Goal: Transaction & Acquisition: Purchase product/service

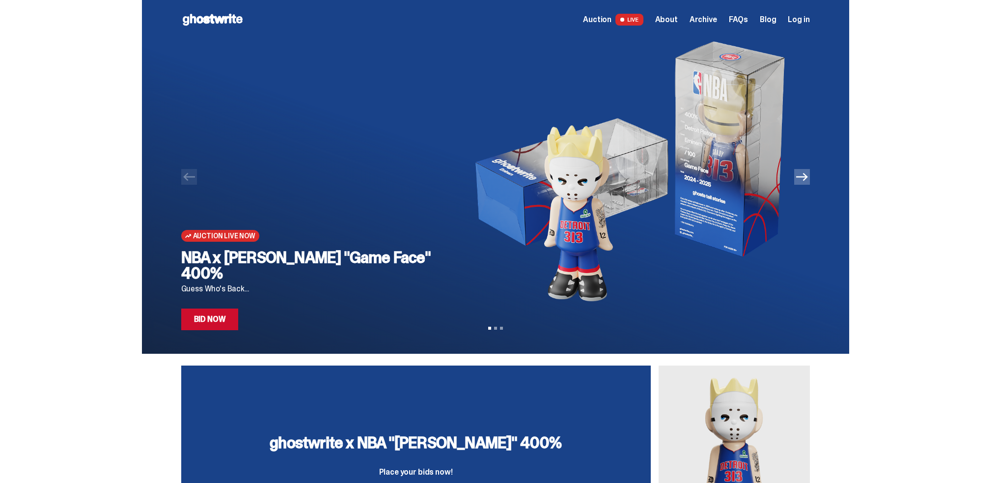
click at [221, 318] on link "Bid Now" at bounding box center [209, 320] width 57 height 22
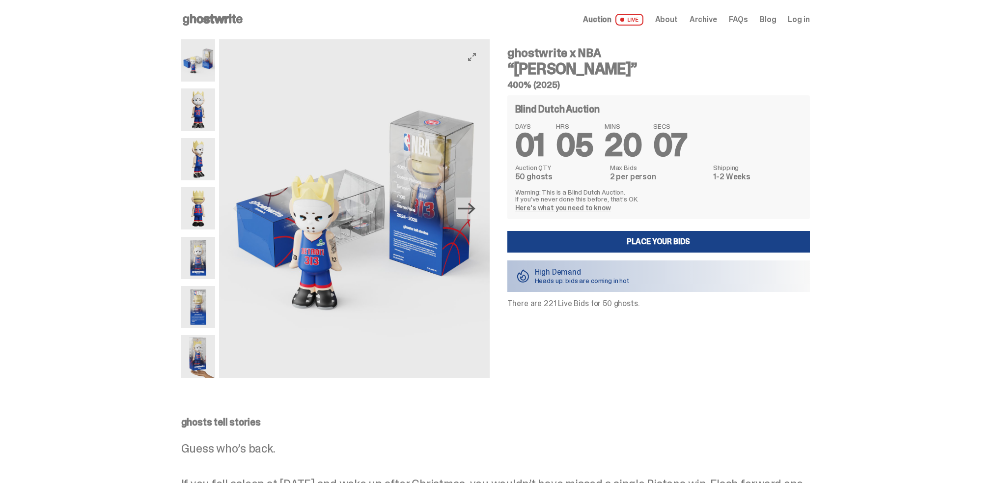
click at [471, 205] on icon "Next" at bounding box center [466, 208] width 17 height 17
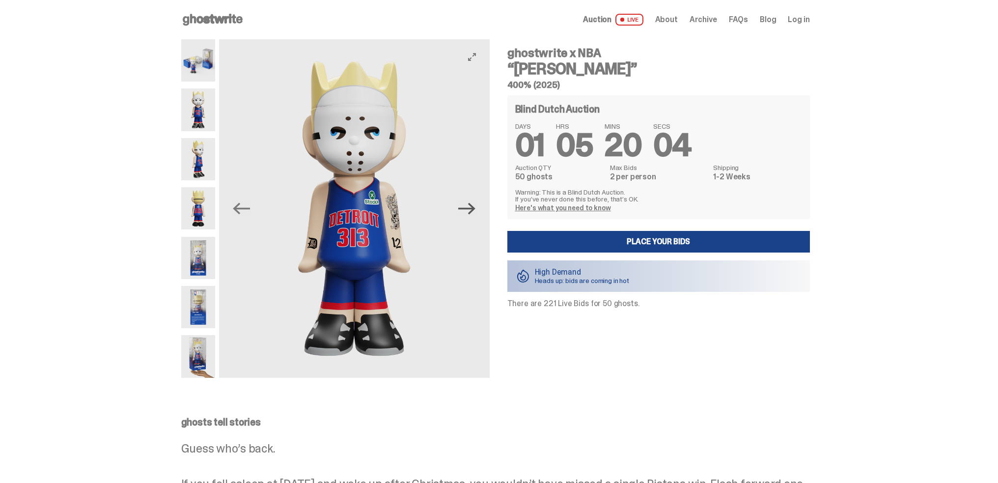
click at [471, 205] on icon "Next" at bounding box center [466, 208] width 17 height 17
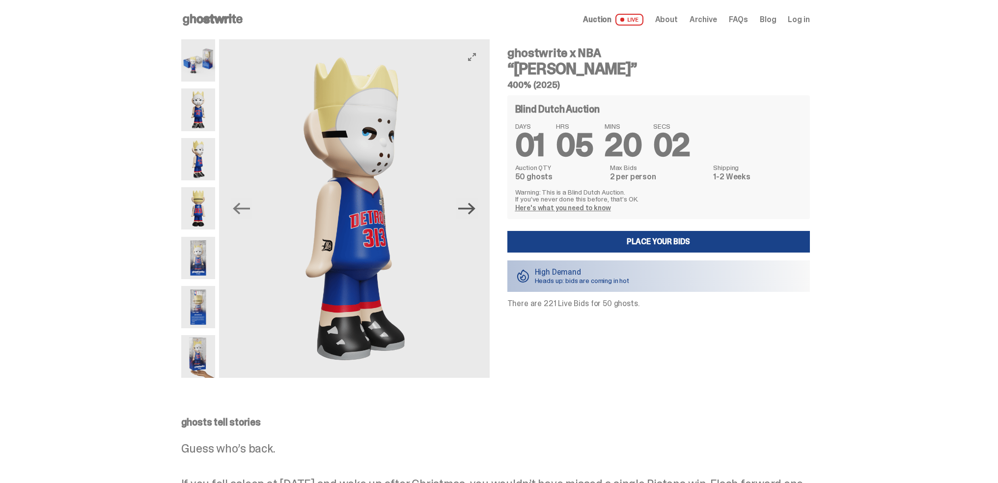
click at [471, 205] on icon "Next" at bounding box center [466, 208] width 17 height 17
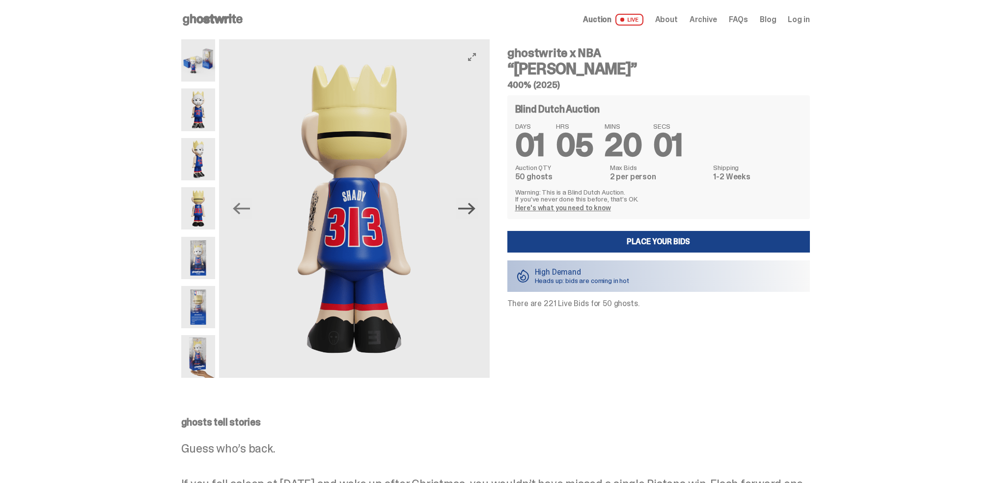
click at [471, 205] on icon "Next" at bounding box center [466, 208] width 17 height 17
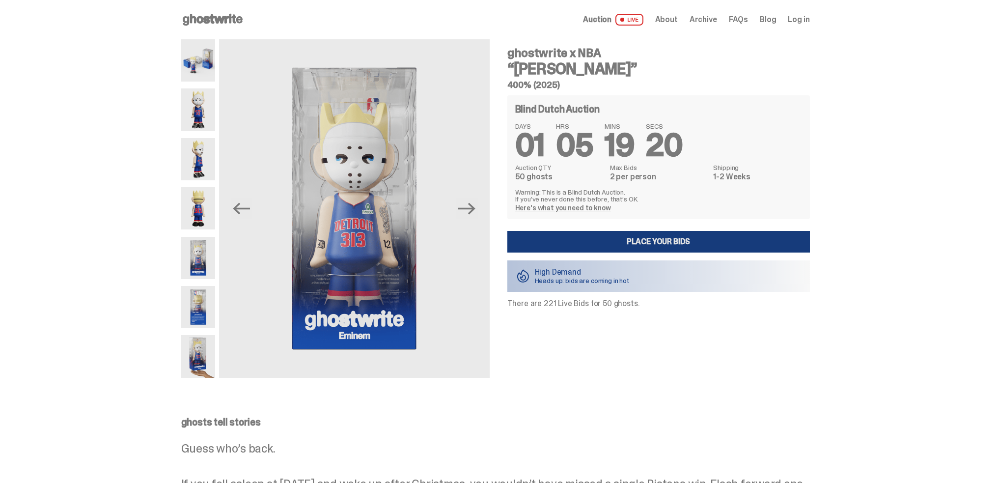
click at [705, 236] on link "Place your Bids" at bounding box center [659, 242] width 303 height 22
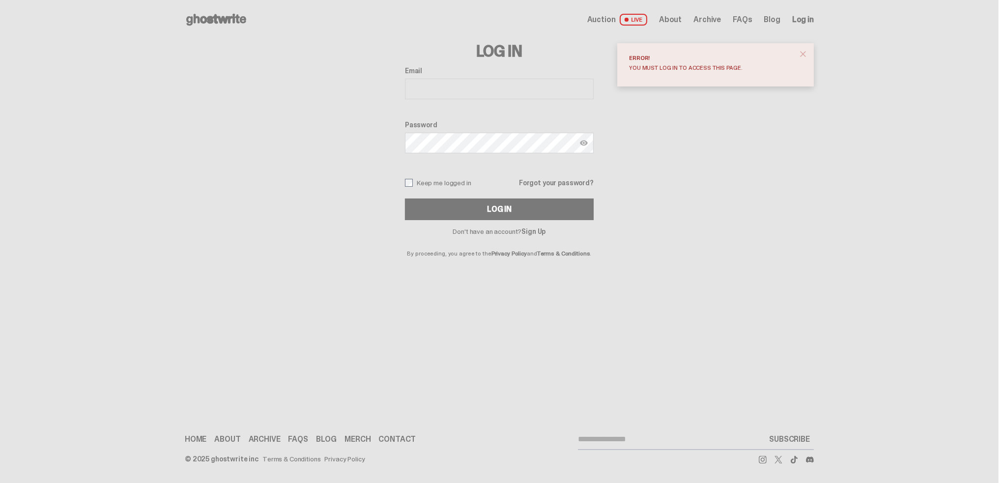
click at [527, 228] on link "Sign Up" at bounding box center [533, 231] width 24 height 9
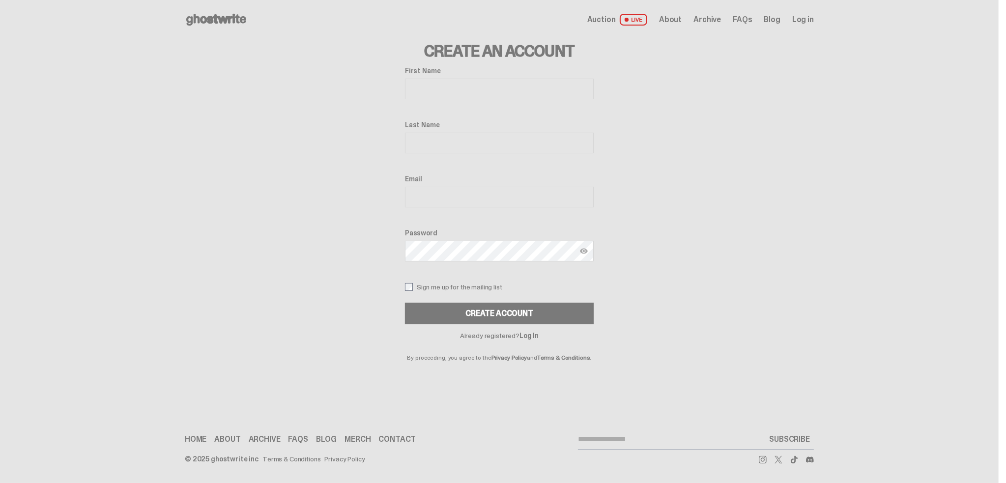
click at [463, 88] on input "First Name" at bounding box center [499, 89] width 189 height 21
type input "*******"
type input "******"
type input "**********"
click at [431, 312] on button "Create Account" at bounding box center [499, 314] width 189 height 22
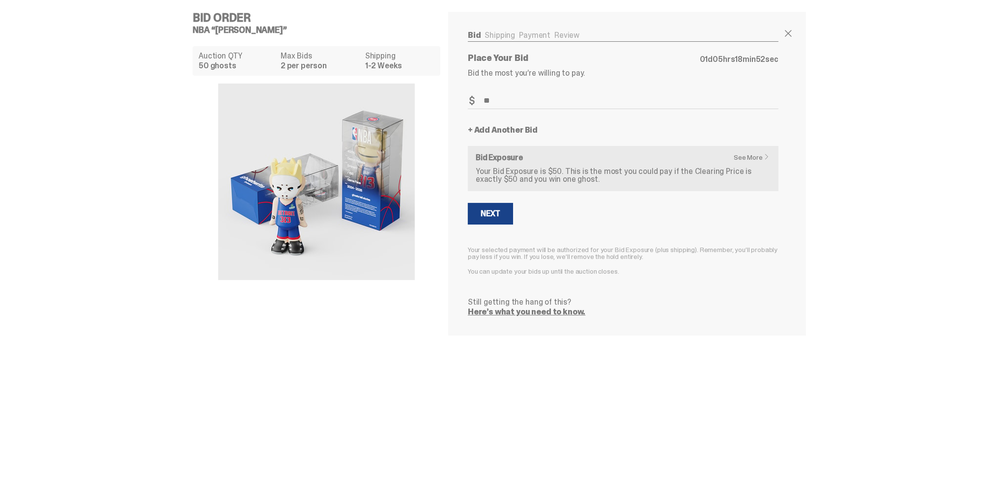
click at [870, 141] on div "Bid Order NBA “Eminem” Auction QTY 50 ghosts Max Bids 2 per person Shipping 1-2…" at bounding box center [499, 173] width 998 height 347
click at [509, 100] on input "**" at bounding box center [623, 101] width 311 height 16
click at [509, 101] on input "**" at bounding box center [623, 101] width 311 height 16
type input "**"
click at [743, 298] on p "Still getting the hang of this?" at bounding box center [623, 302] width 311 height 8
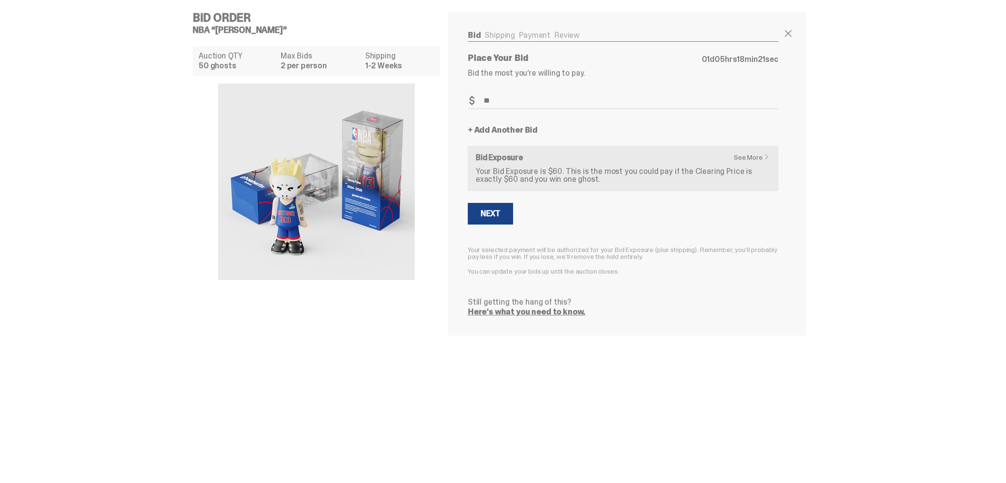
click at [504, 213] on button "Next" at bounding box center [490, 214] width 45 height 22
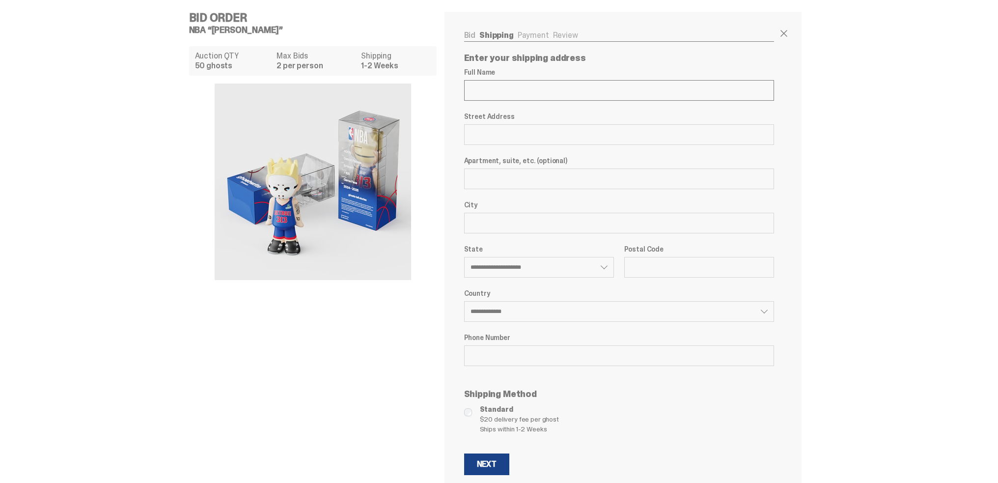
click at [517, 91] on input "Full Name" at bounding box center [619, 90] width 311 height 21
type input "**********"
select select "**"
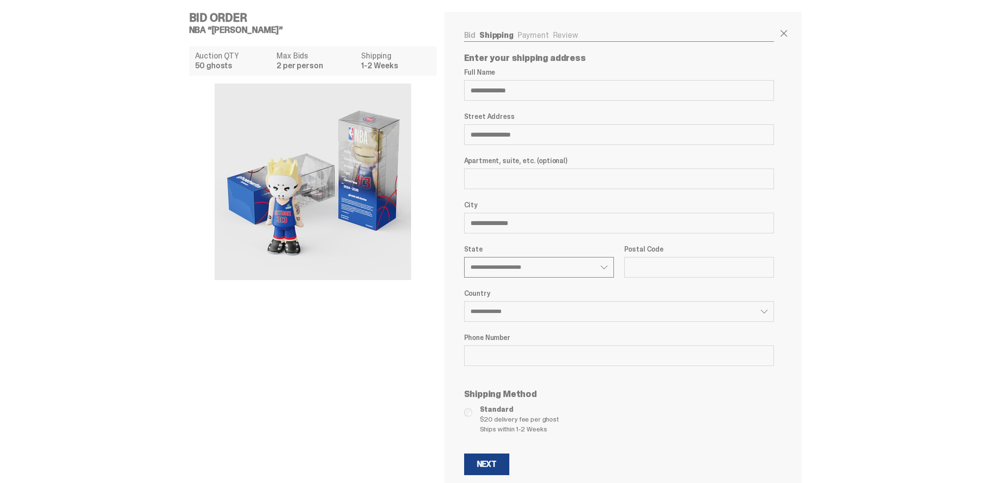
type input "*****"
type input "**********"
select select "**"
type input "**********"
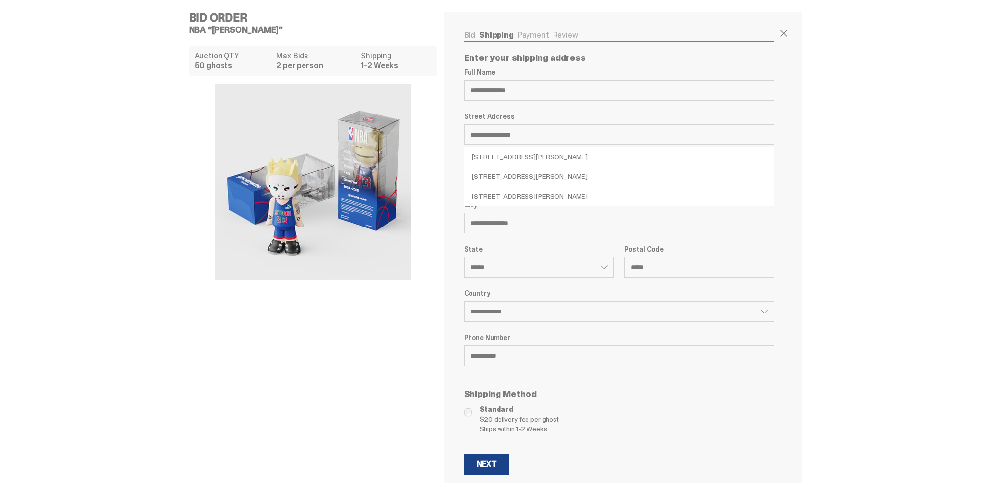
click at [870, 170] on div "Bid Order NBA “Eminem” Auction QTY 50 ghosts Max Bids 2 per person Shipping 1-2…" at bounding box center [495, 255] width 991 height 510
click at [862, 242] on div "Bid Order NBA “Eminem” Auction QTY 50 ghosts Max Bids 2 per person Shipping 1-2…" at bounding box center [495, 255] width 991 height 510
click at [800, 145] on div "**********" at bounding box center [624, 255] width 358 height 487
click at [514, 153] on li "3852 Thatcher Dr, Rochester Hills, MI 48309, USA" at bounding box center [619, 157] width 311 height 20
type input "**********"
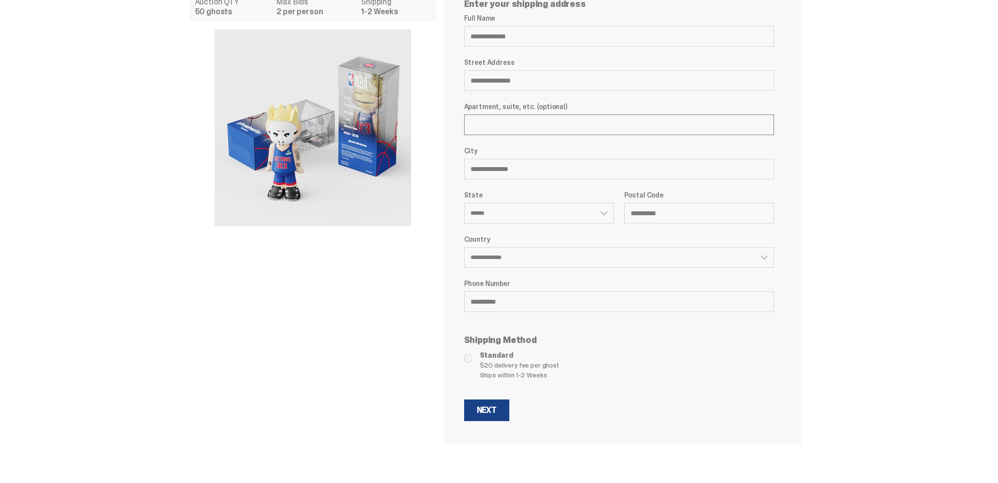
scroll to position [56, 0]
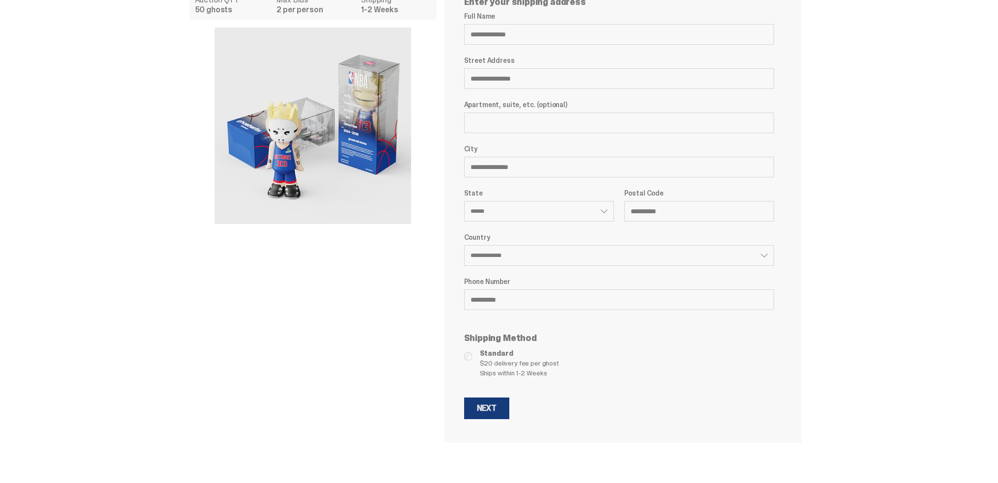
click at [506, 408] on button "Next" at bounding box center [486, 408] width 45 height 22
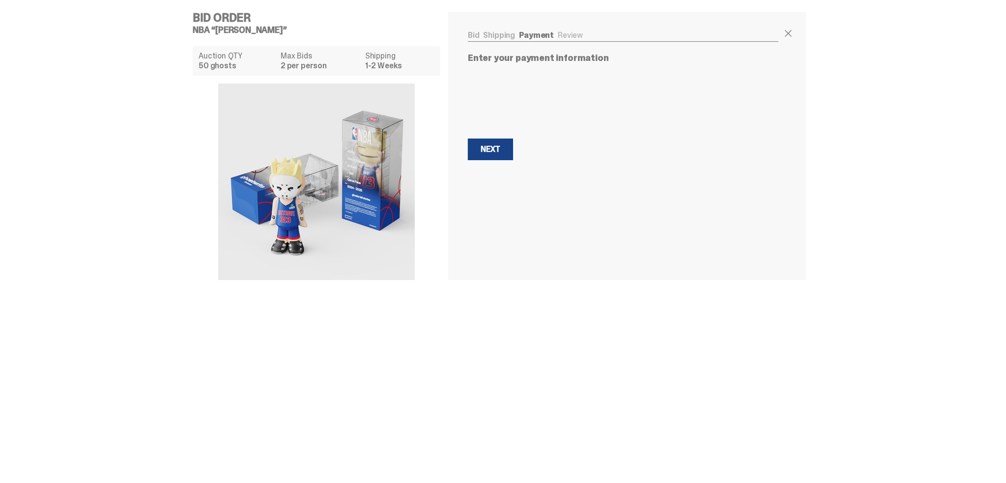
click at [560, 362] on div "Bid Order NBA “Eminem” Auction QTY 50 ghosts Max Bids 2 per person Shipping 1-2…" at bounding box center [499, 241] width 998 height 483
click at [499, 274] on div "Next" at bounding box center [490, 278] width 20 height 8
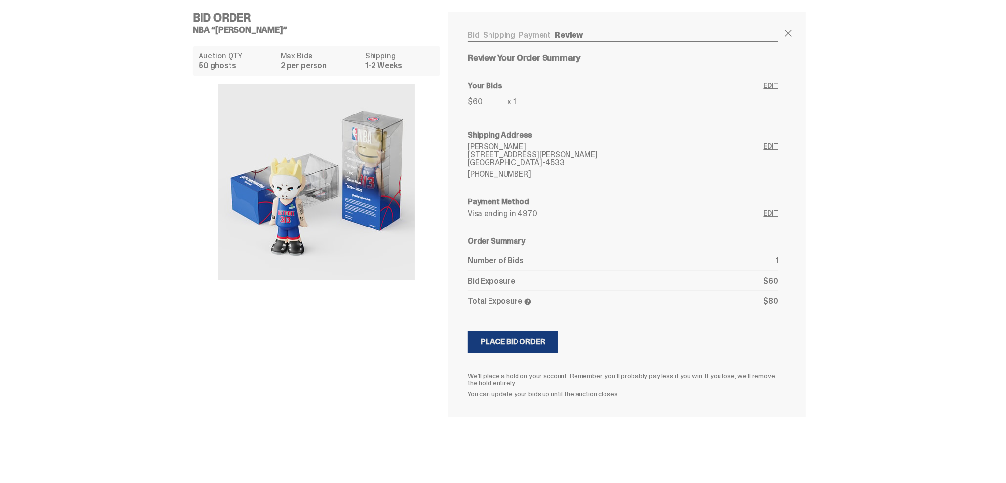
click at [525, 338] on div "Place Bid Order" at bounding box center [512, 342] width 64 height 8
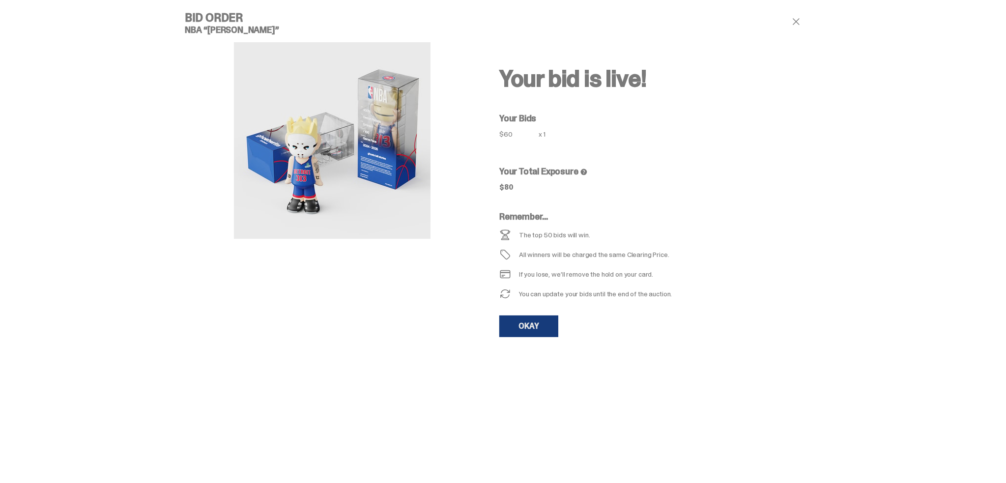
click at [529, 328] on link "OKAY" at bounding box center [528, 326] width 59 height 22
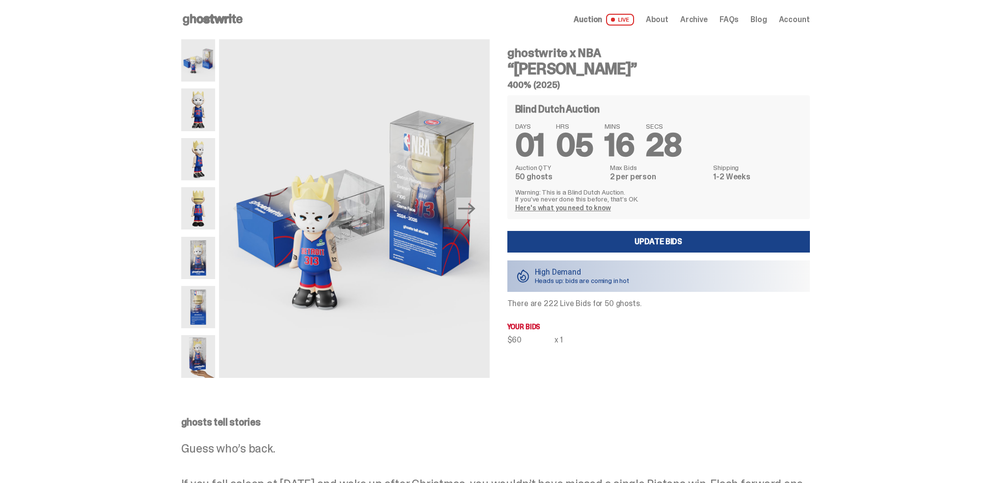
click at [692, 24] on span "Archive" at bounding box center [694, 20] width 28 height 8
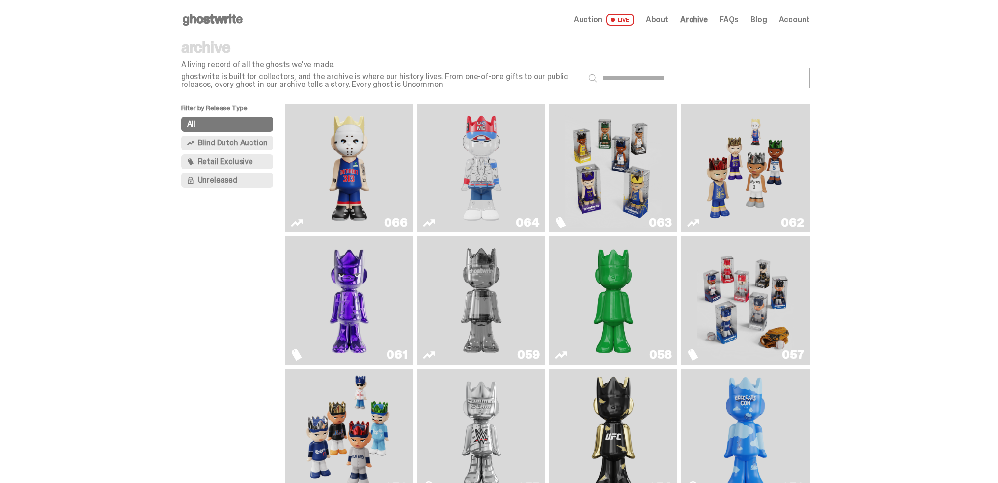
click at [441, 160] on img "You Can't See Me" at bounding box center [481, 168] width 96 height 120
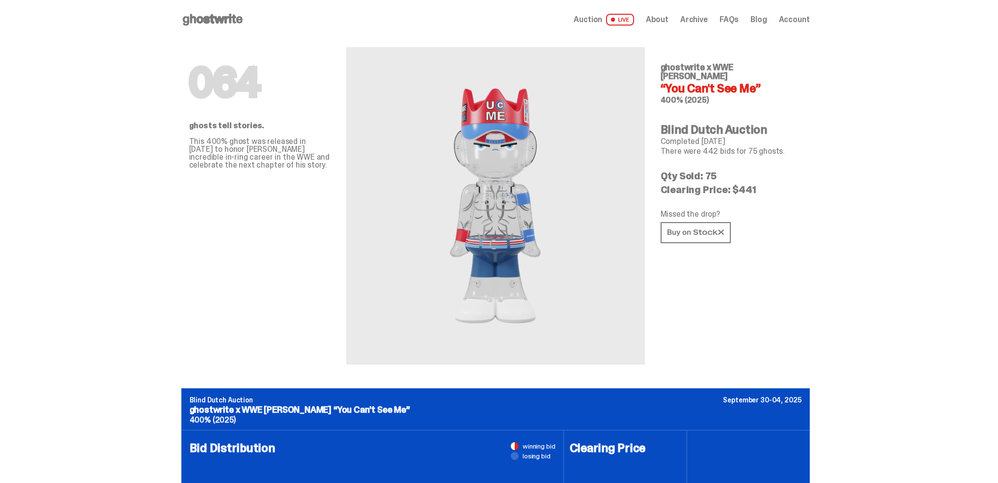
click at [654, 10] on div "Open main menu Home Auction LIVE About Archive FAQs Blog Account" at bounding box center [495, 19] width 629 height 39
click at [656, 18] on span "About" at bounding box center [657, 20] width 23 height 8
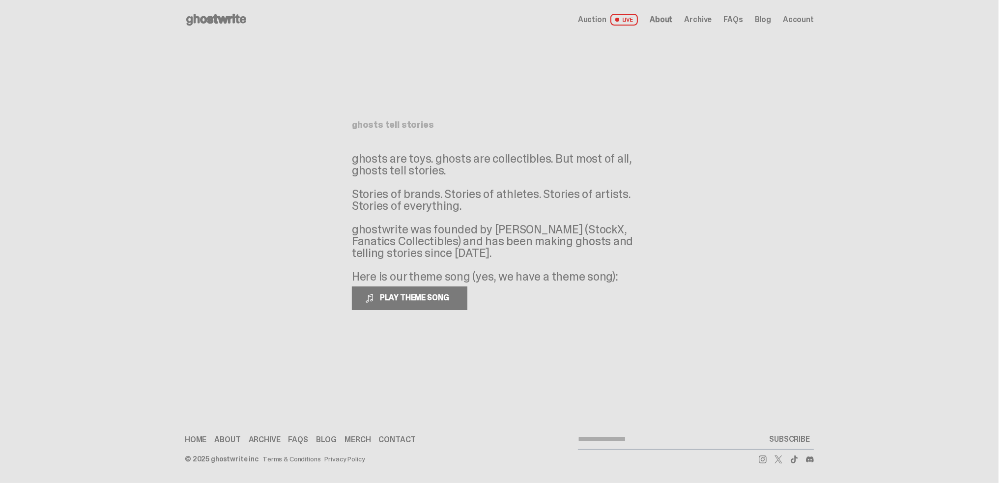
click at [692, 18] on span "Archive" at bounding box center [698, 20] width 28 height 8
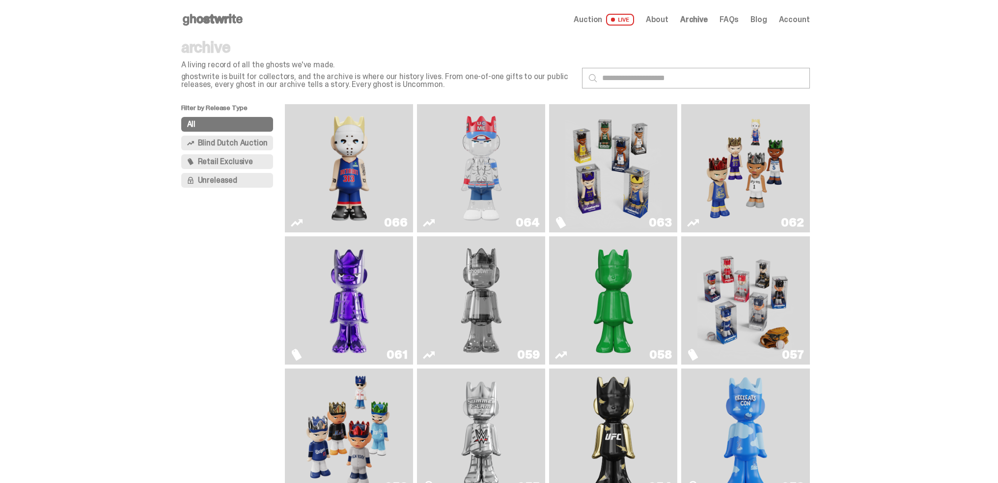
click at [638, 134] on img "Game Face (2025)" at bounding box center [613, 168] width 96 height 120
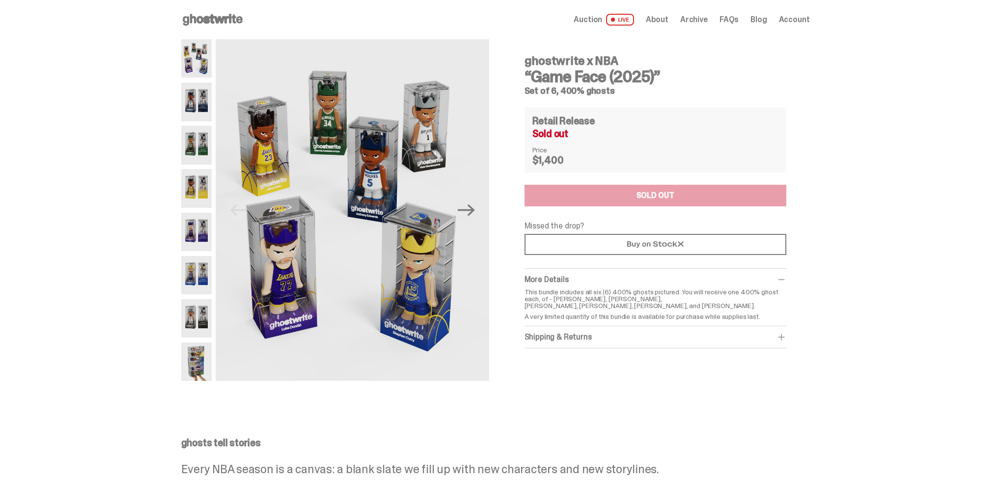
click at [698, 17] on span "Archive" at bounding box center [694, 20] width 28 height 8
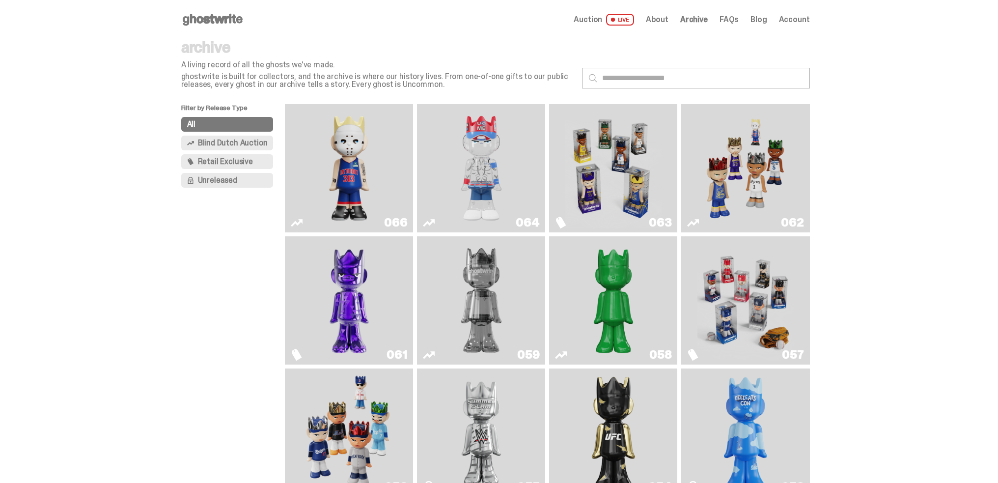
click at [601, 272] on img "Schrödinger's ghost: Sunday Green" at bounding box center [613, 300] width 96 height 120
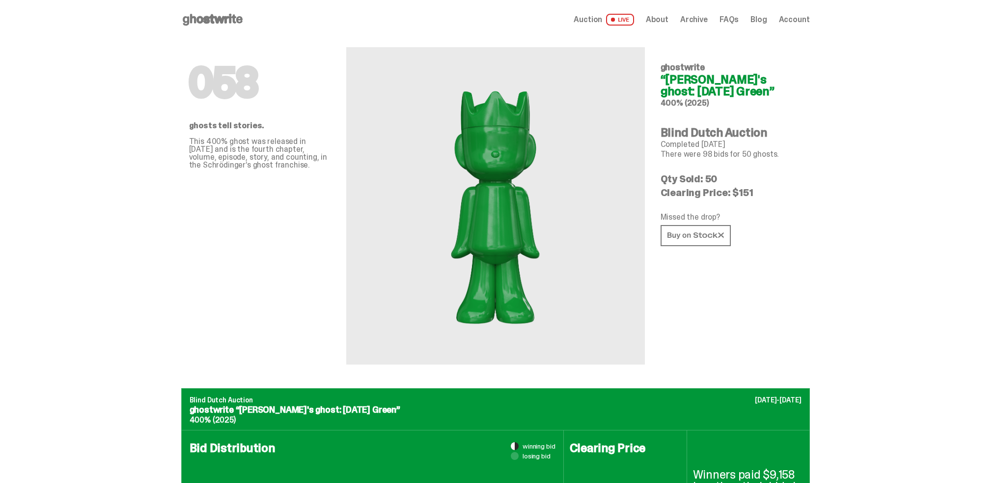
click at [691, 17] on span "Archive" at bounding box center [694, 20] width 28 height 8
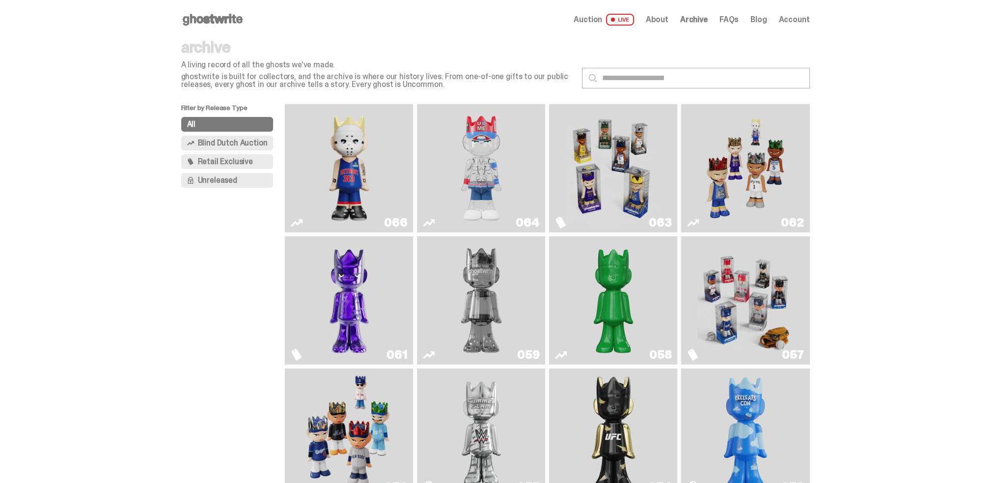
click at [743, 394] on img "ghooooost" at bounding box center [746, 432] width 52 height 120
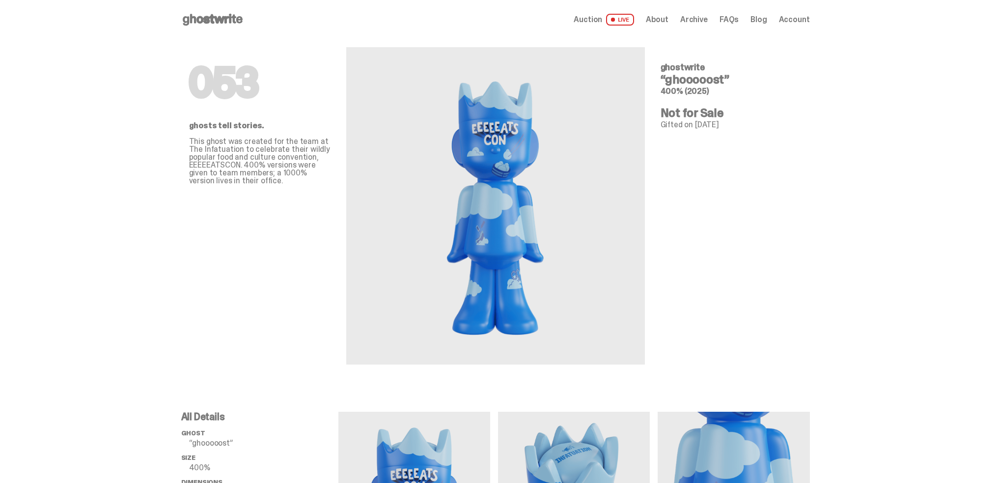
click at [704, 21] on span "Archive" at bounding box center [694, 20] width 28 height 8
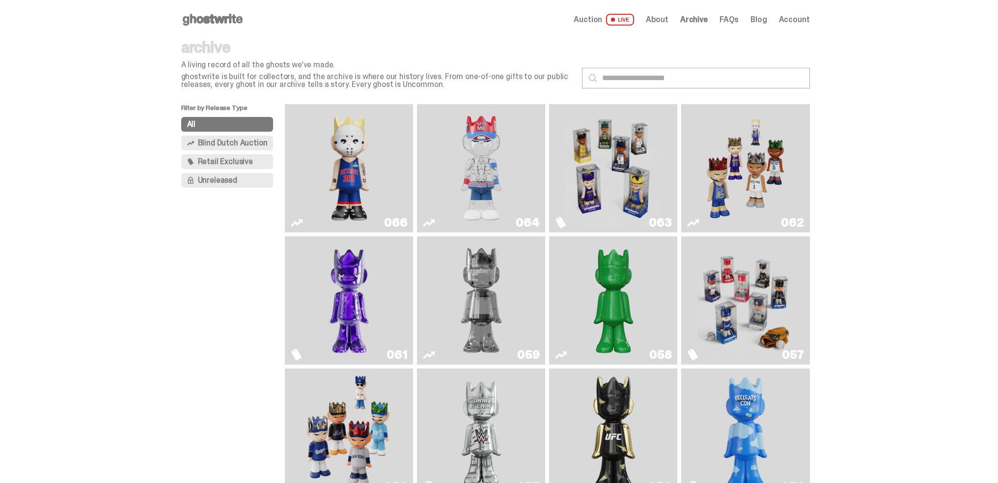
scroll to position [246, 0]
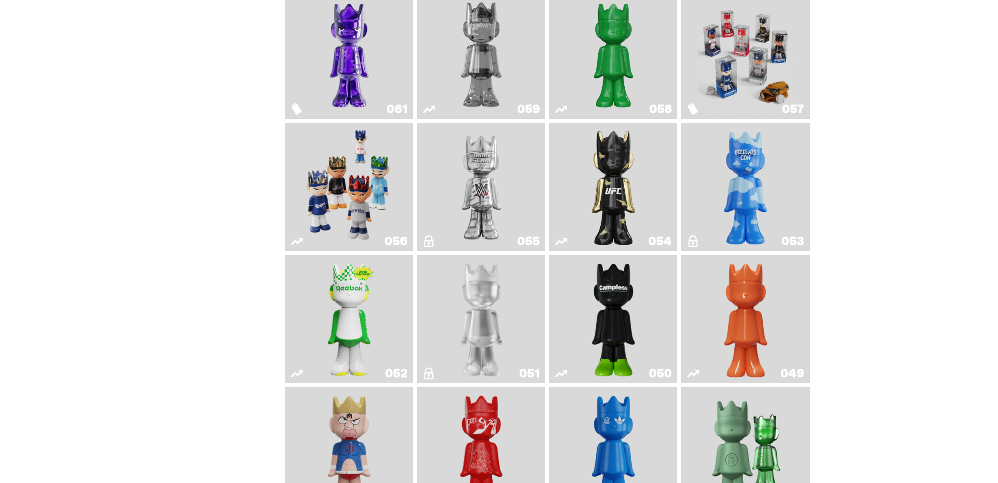
click at [387, 411] on link "048" at bounding box center [349, 451] width 116 height 120
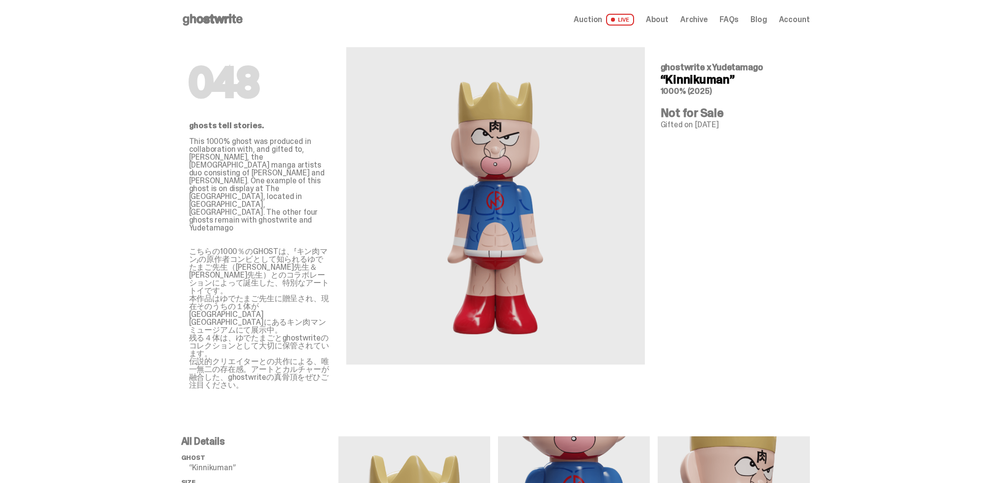
click at [702, 21] on span "Archive" at bounding box center [694, 20] width 28 height 8
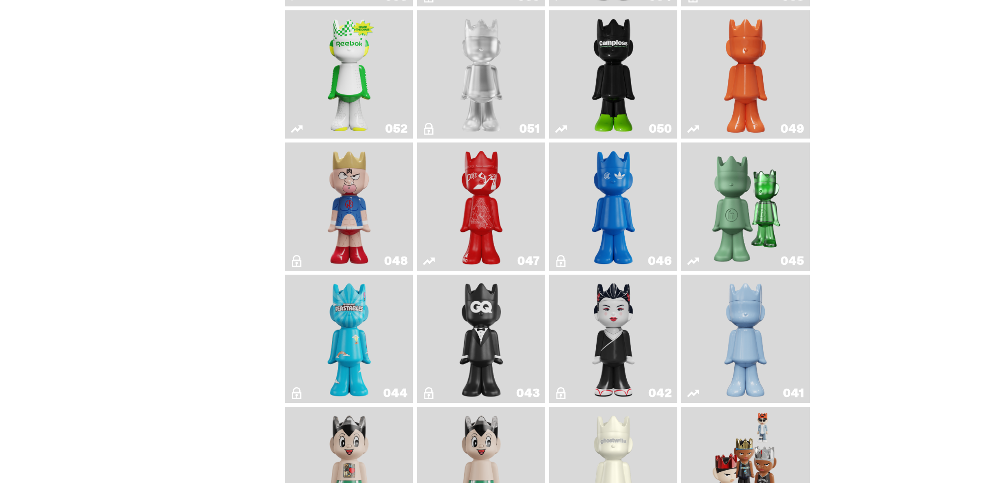
scroll to position [491, 0]
click at [524, 344] on link "043" at bounding box center [481, 338] width 116 height 120
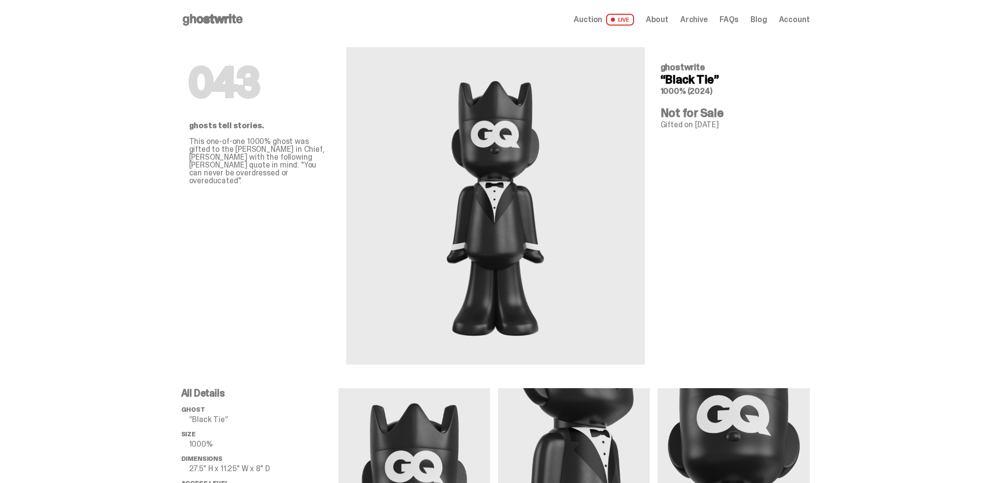
click at [704, 19] on span "Archive" at bounding box center [694, 20] width 28 height 8
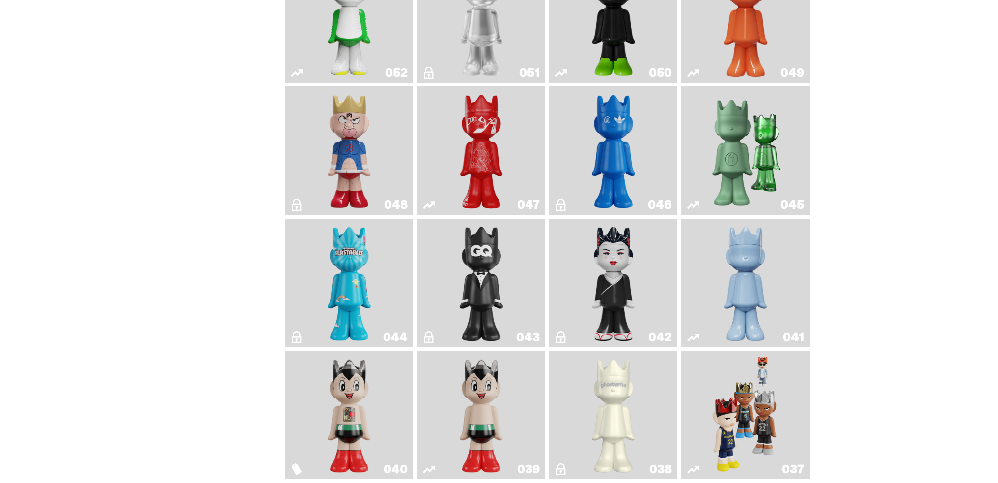
scroll to position [1228, 0]
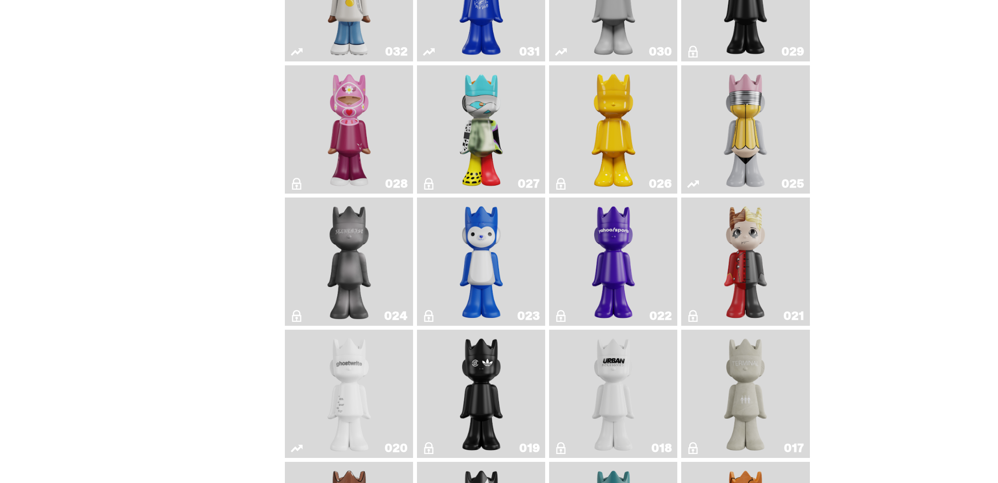
click at [737, 261] on img "Magic Man" at bounding box center [746, 261] width 52 height 120
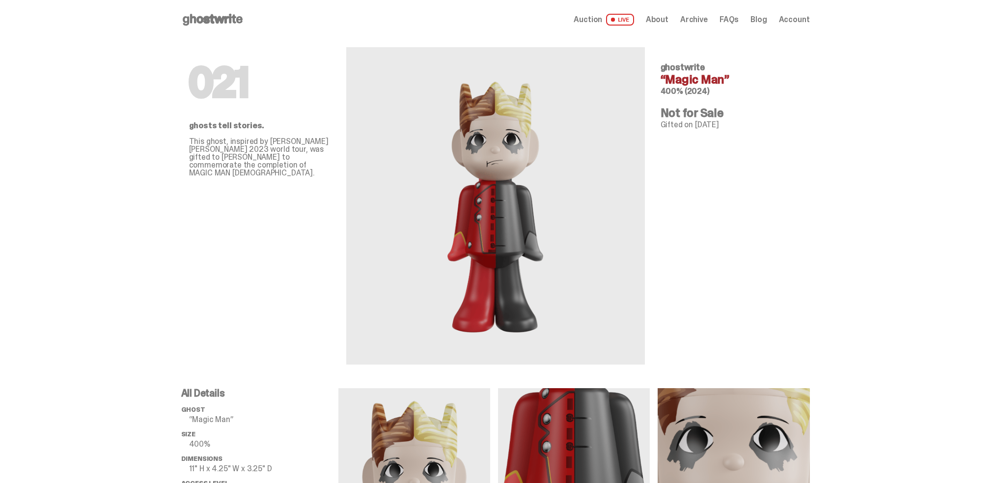
click at [700, 21] on span "Archive" at bounding box center [694, 20] width 28 height 8
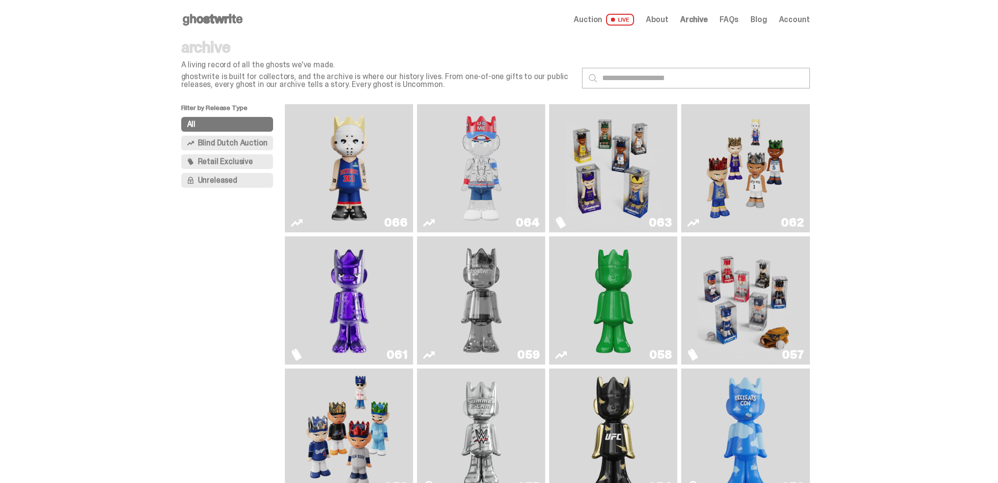
click at [261, 145] on span "Blind Dutch Auction" at bounding box center [233, 143] width 70 height 8
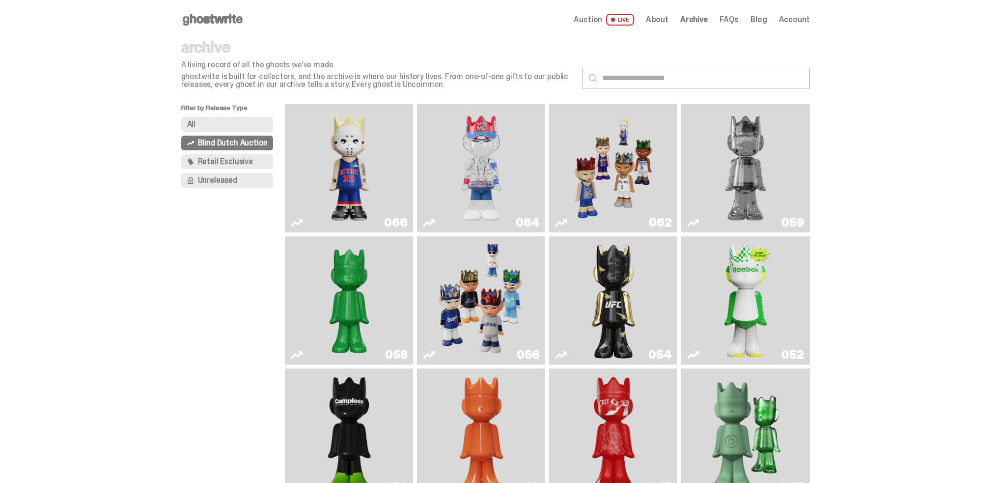
click at [741, 186] on img "Two" at bounding box center [746, 168] width 96 height 120
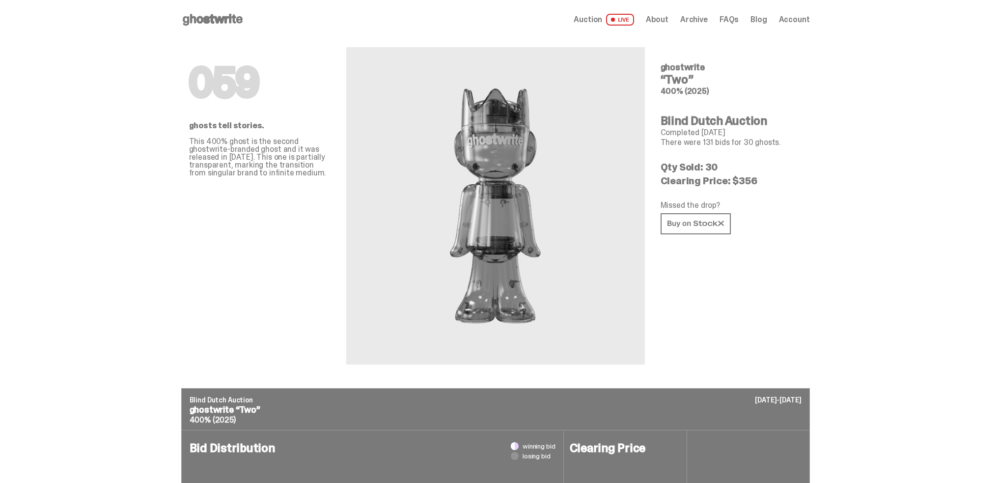
click at [700, 17] on span "Archive" at bounding box center [694, 20] width 28 height 8
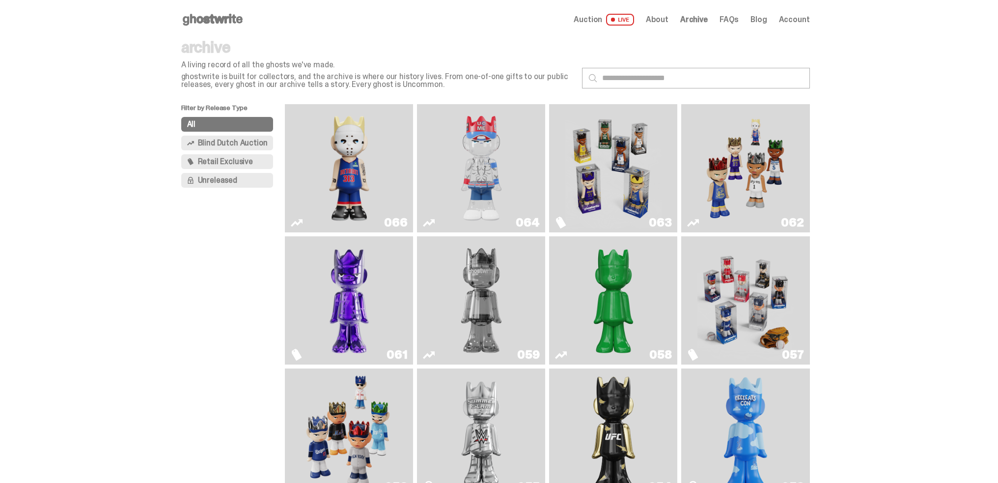
click at [501, 161] on img "You Can't See Me" at bounding box center [481, 168] width 96 height 120
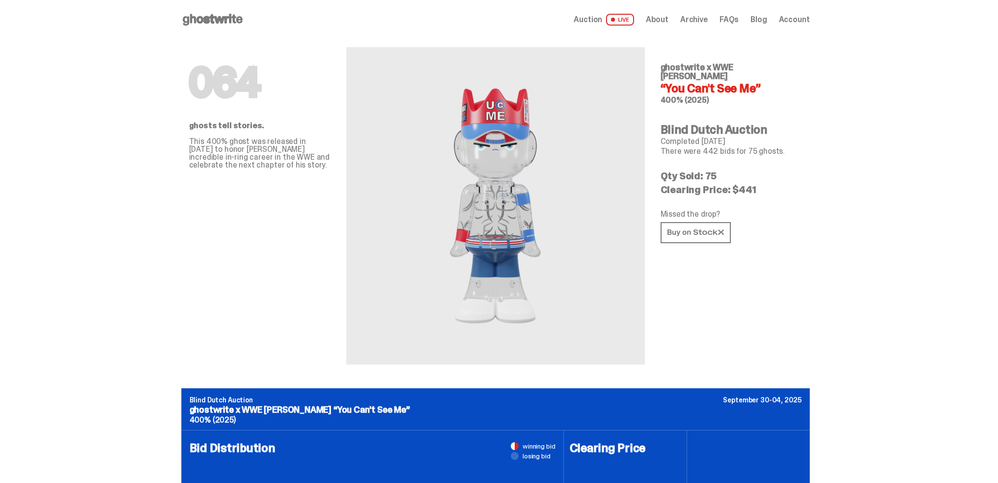
click at [708, 18] on span "Archive" at bounding box center [694, 20] width 28 height 8
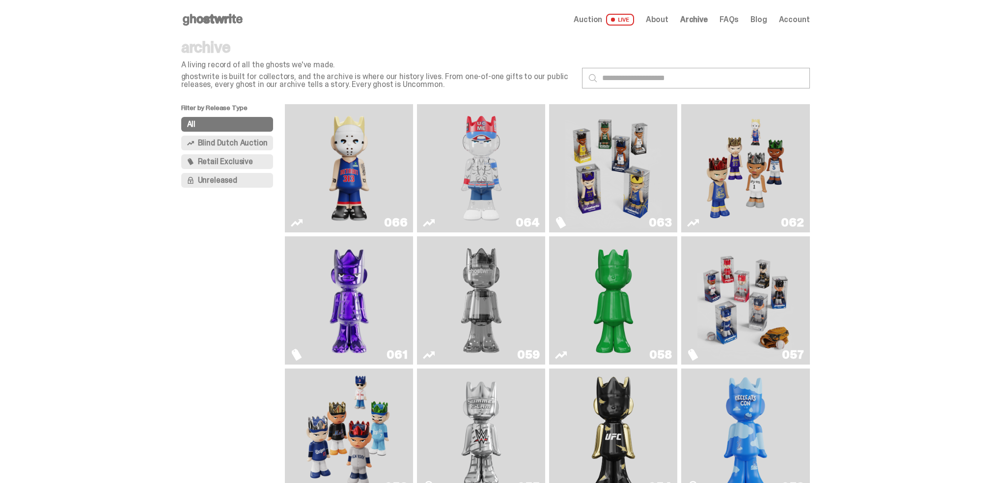
click at [518, 414] on img "I Was There SummerSlam" at bounding box center [481, 432] width 96 height 120
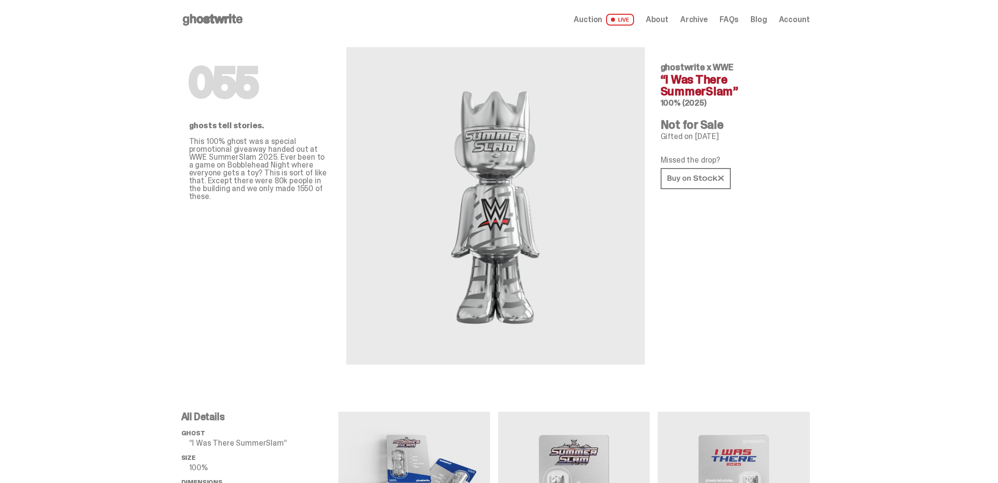
click at [701, 20] on span "Archive" at bounding box center [694, 20] width 28 height 8
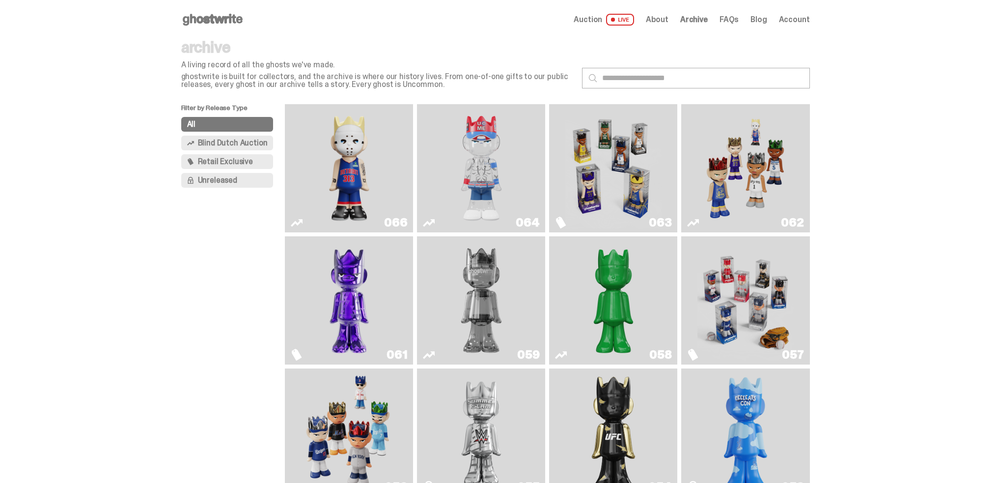
click at [379, 148] on img "Eminem" at bounding box center [349, 168] width 96 height 120
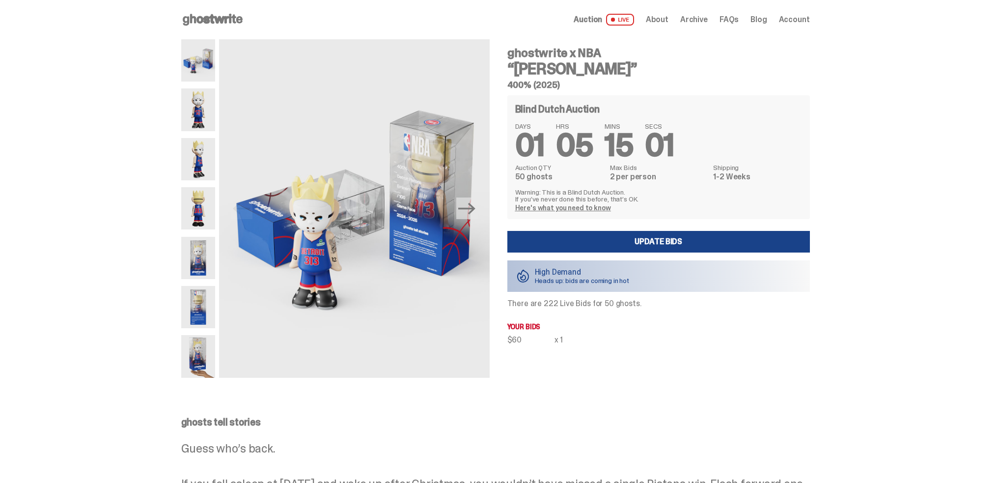
click at [694, 19] on span "Archive" at bounding box center [694, 20] width 28 height 8
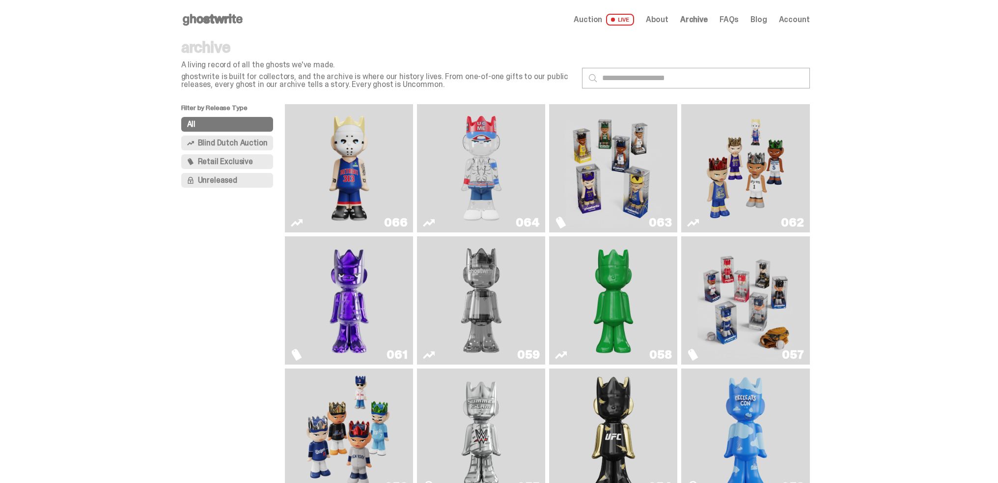
click at [250, 148] on button "Blind Dutch Auction" at bounding box center [227, 143] width 92 height 15
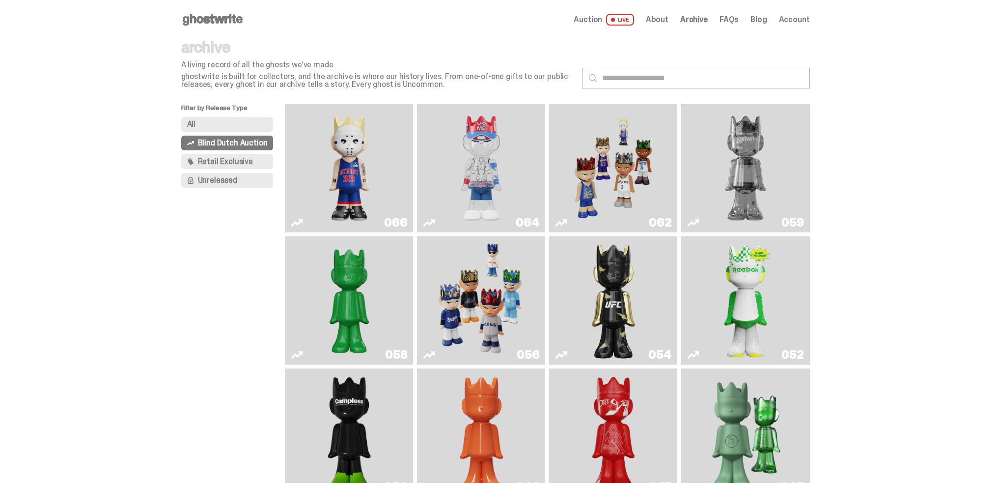
scroll to position [489, 0]
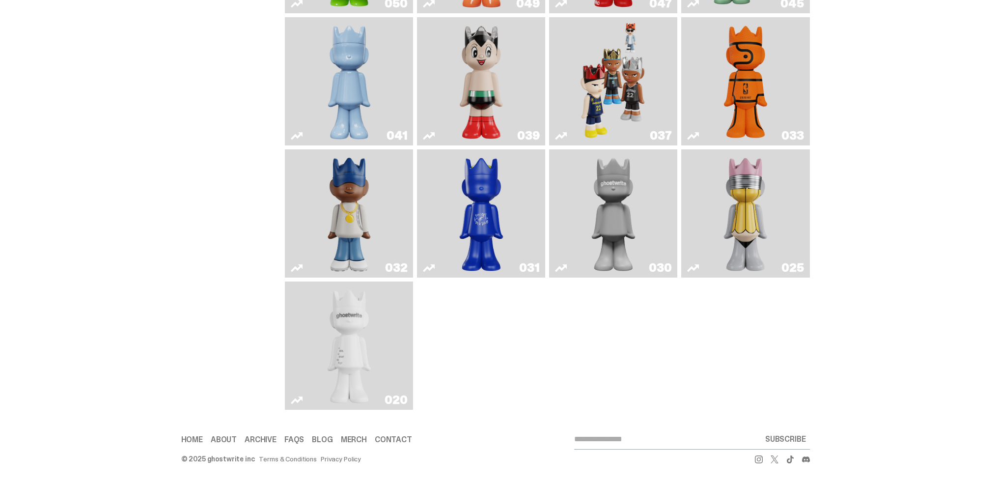
click at [344, 196] on img "Swingman" at bounding box center [349, 213] width 68 height 120
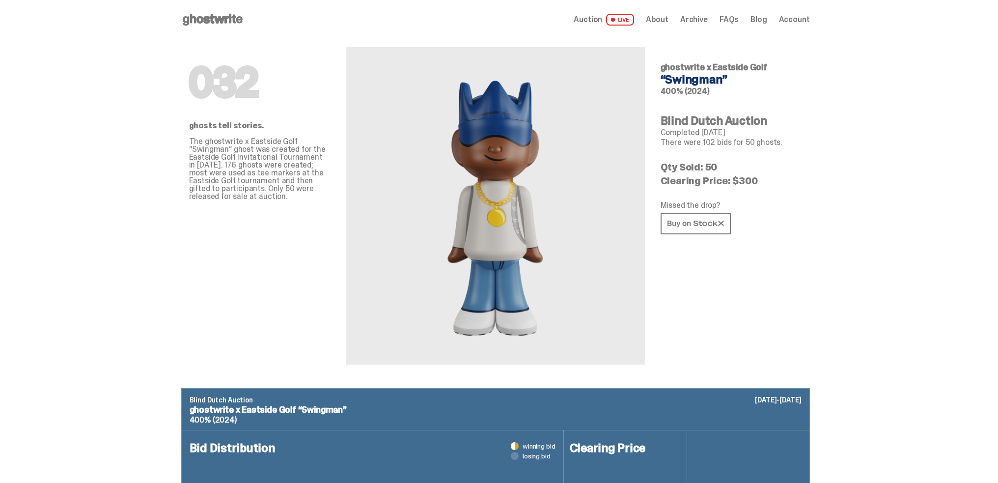
click at [699, 19] on span "Archive" at bounding box center [694, 20] width 28 height 8
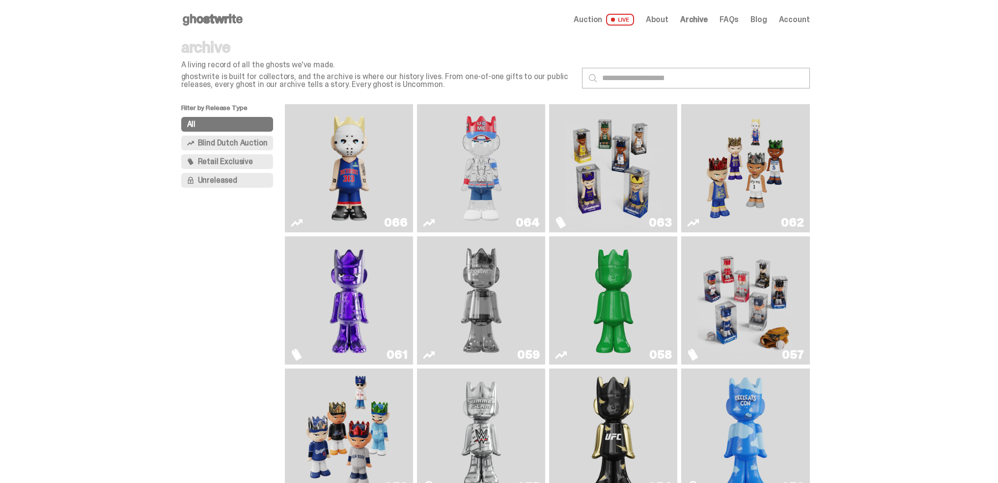
click at [757, 291] on img "Game Face (2025)" at bounding box center [746, 300] width 96 height 120
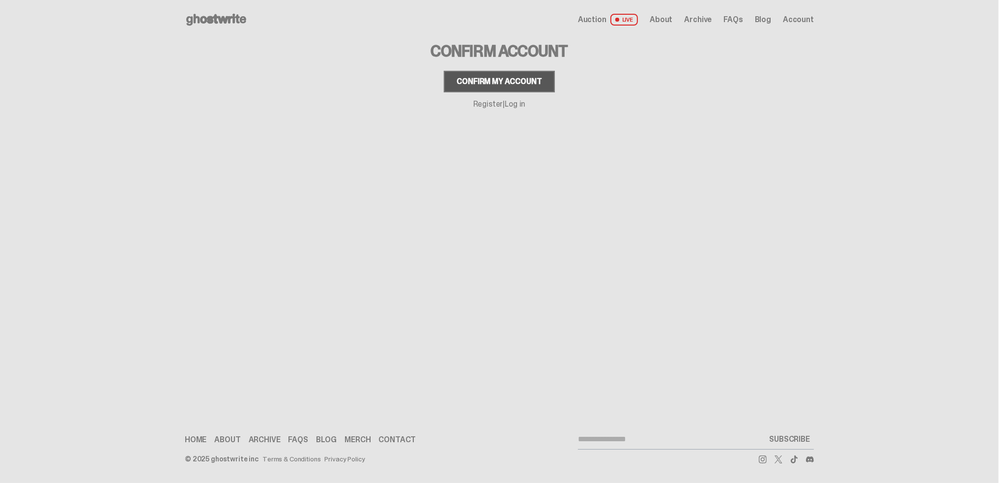
click at [497, 78] on div "Confirm my account" at bounding box center [498, 82] width 85 height 8
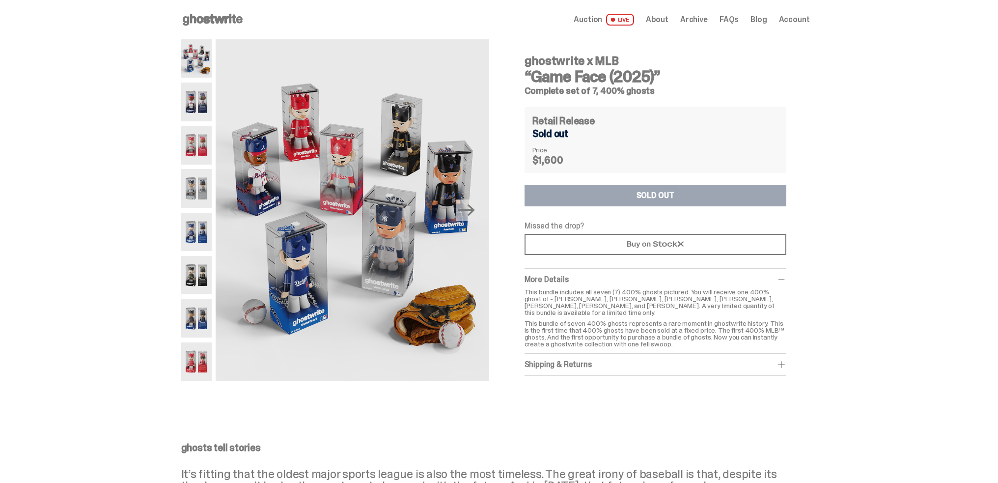
click at [690, 20] on span "Archive" at bounding box center [694, 20] width 28 height 8
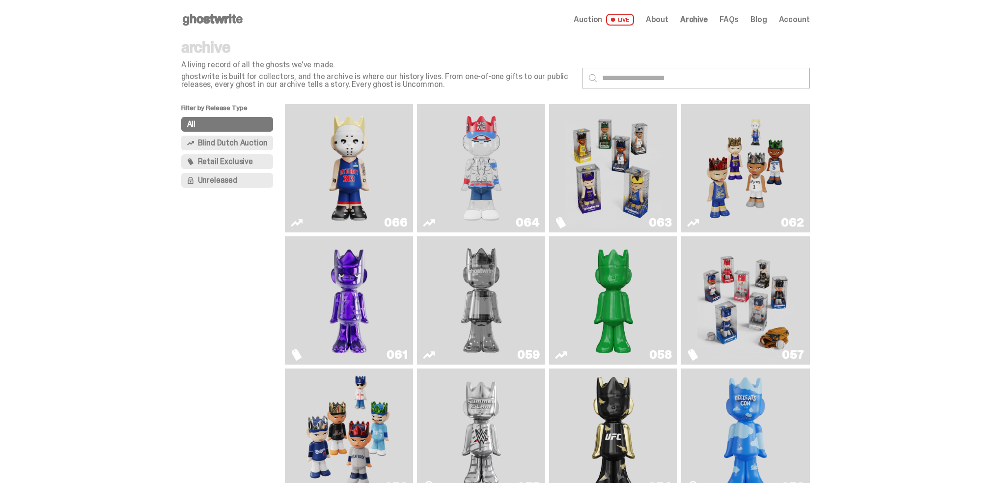
click at [220, 164] on span "Retail Exclusive" at bounding box center [225, 162] width 55 height 8
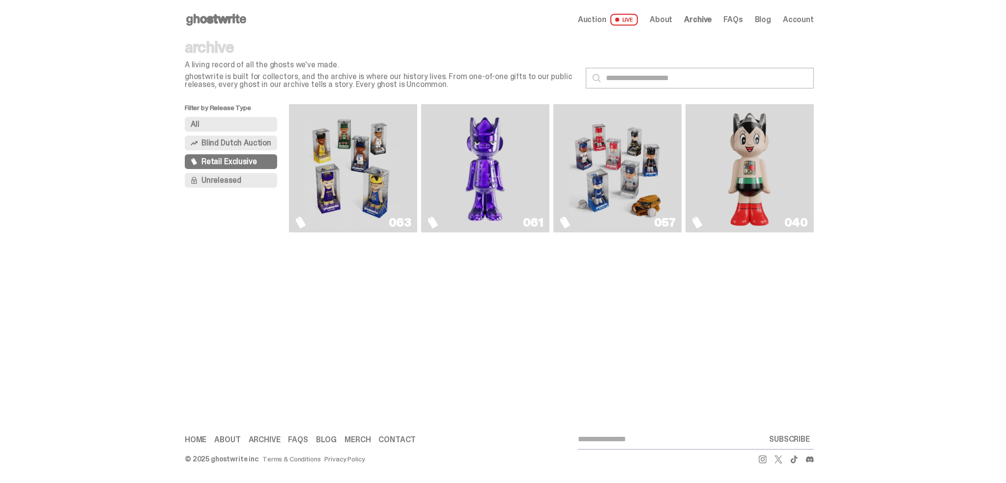
click at [484, 159] on img "Fantasy" at bounding box center [485, 168] width 96 height 120
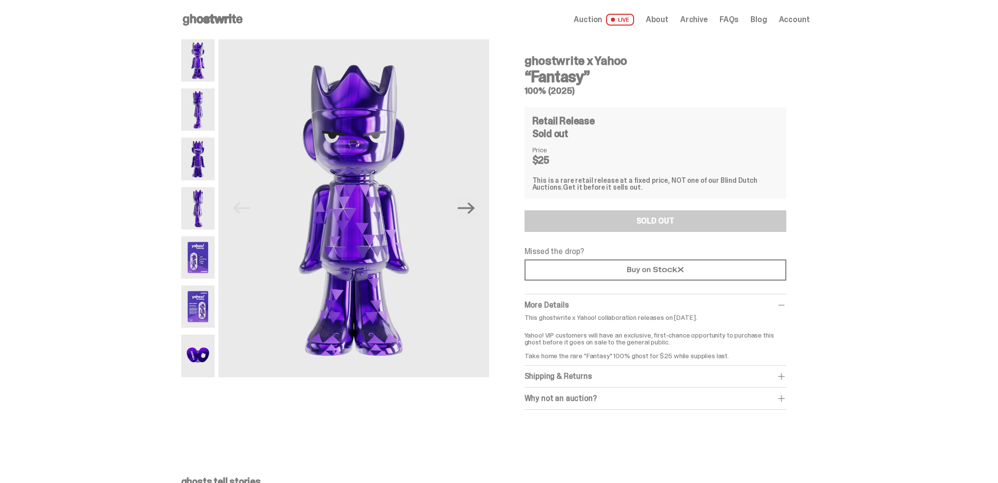
click at [700, 16] on span "Archive" at bounding box center [694, 20] width 28 height 8
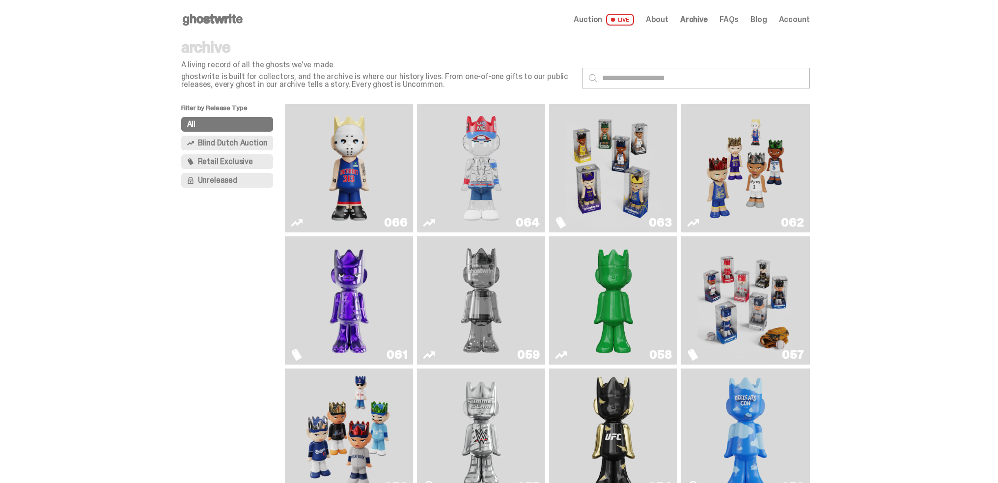
click at [247, 177] on button "Unreleased" at bounding box center [227, 180] width 92 height 15
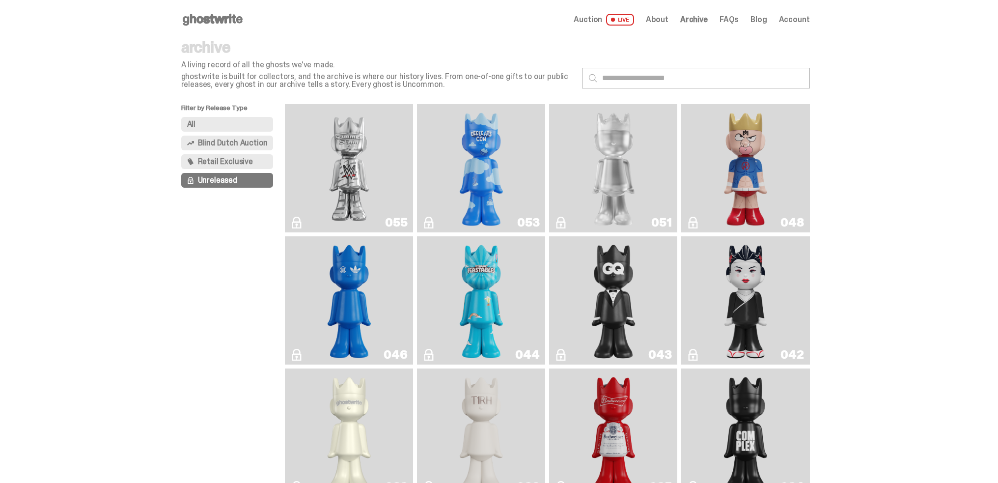
click at [259, 158] on button "Retail Exclusive" at bounding box center [227, 161] width 92 height 15
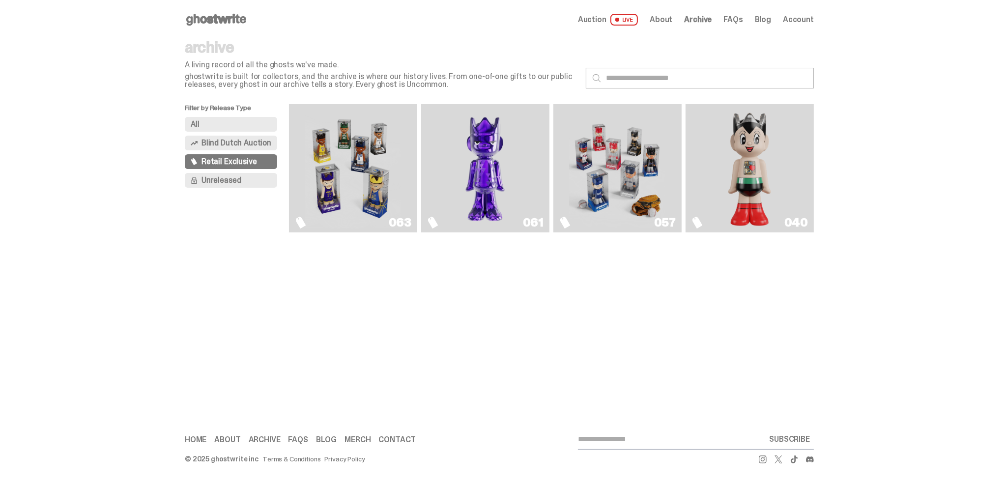
click at [257, 141] on span "Blind Dutch Auction" at bounding box center [236, 143] width 70 height 8
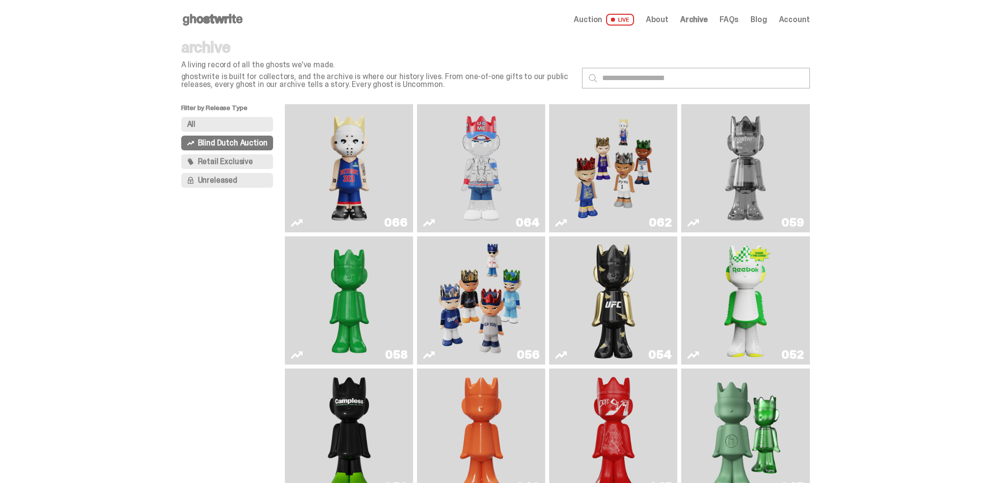
click at [363, 141] on img "Eminem" at bounding box center [349, 168] width 96 height 120
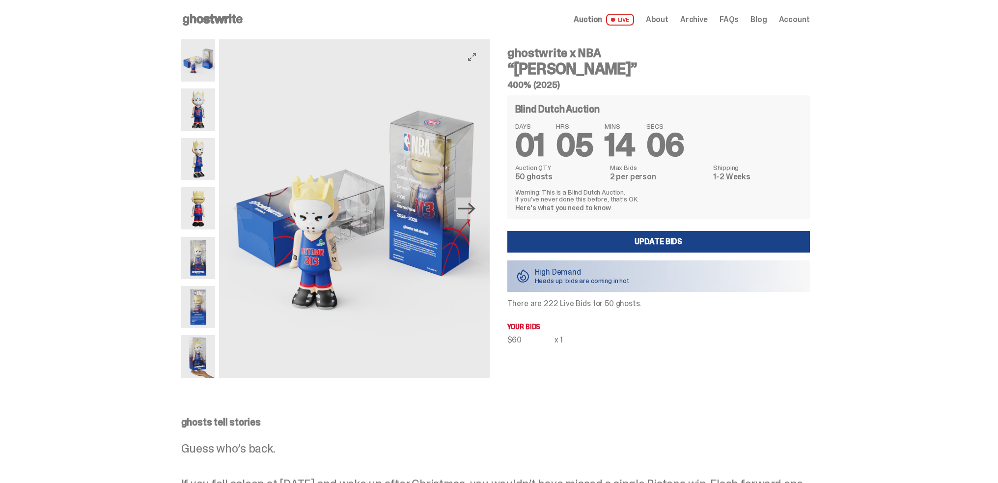
click at [469, 211] on icon "Next" at bounding box center [466, 208] width 17 height 17
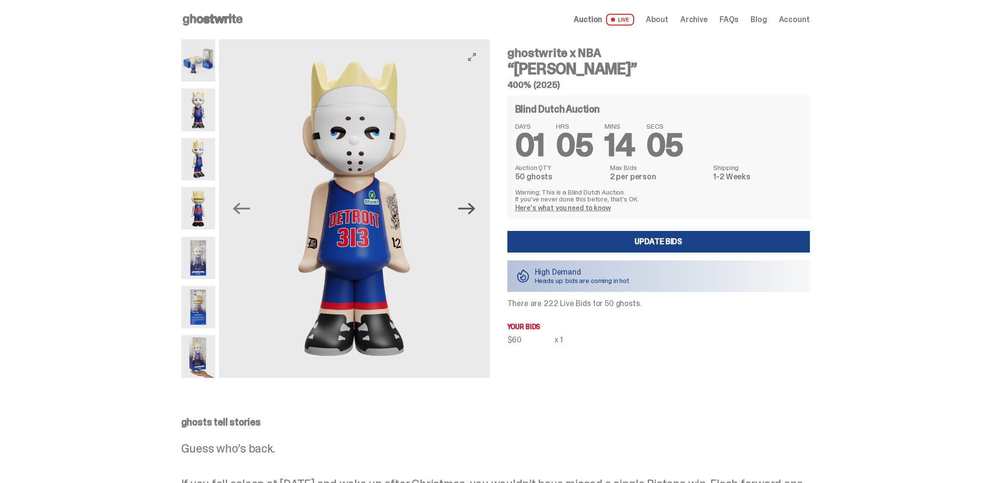
click at [466, 210] on icon "Next" at bounding box center [466, 208] width 17 height 17
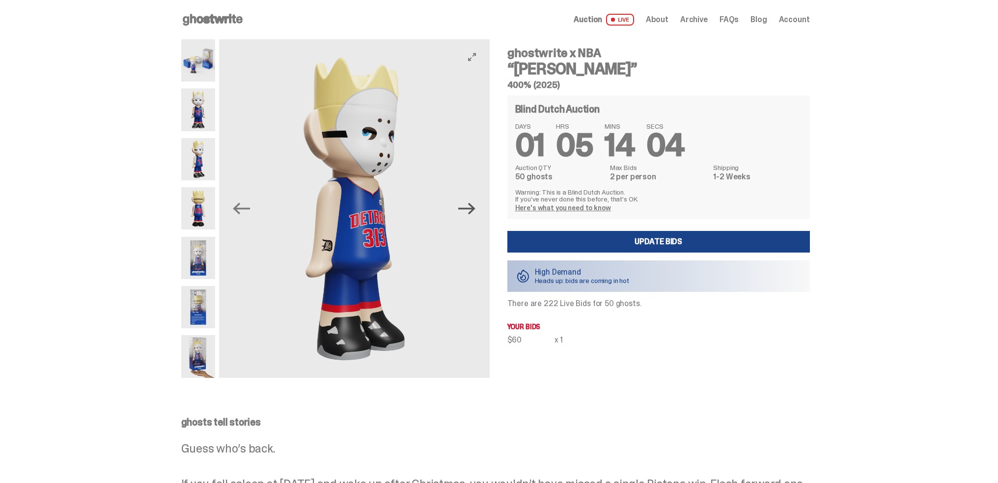
click at [467, 211] on icon "Next" at bounding box center [466, 208] width 17 height 17
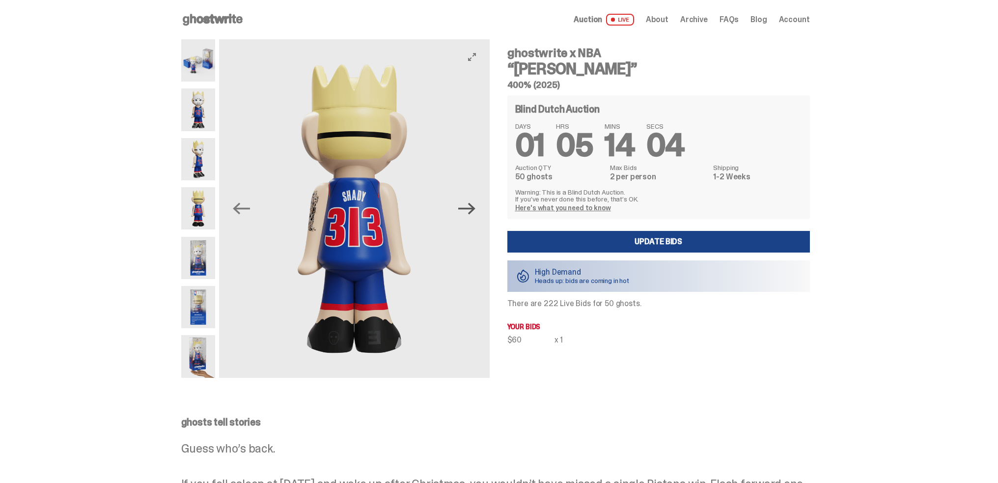
click at [467, 211] on icon "Next" at bounding box center [466, 208] width 17 height 17
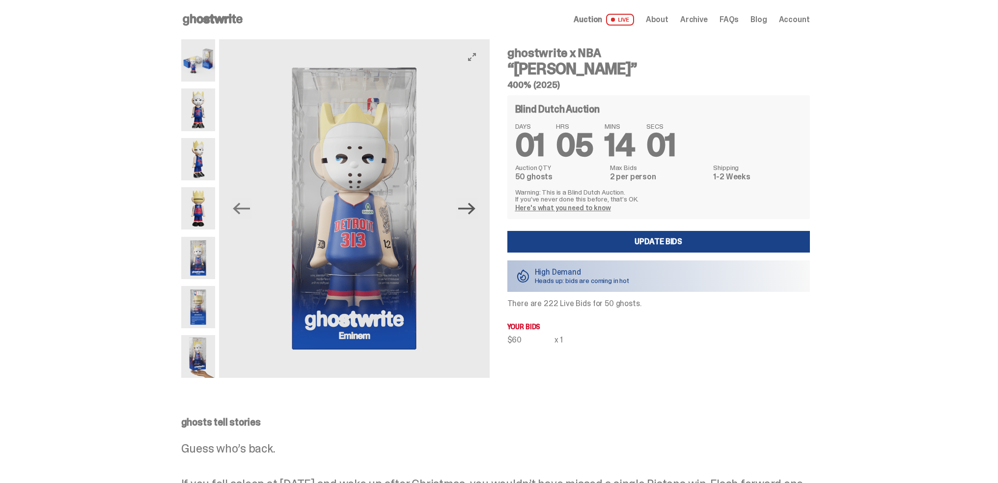
click at [467, 211] on icon "Next" at bounding box center [466, 208] width 17 height 17
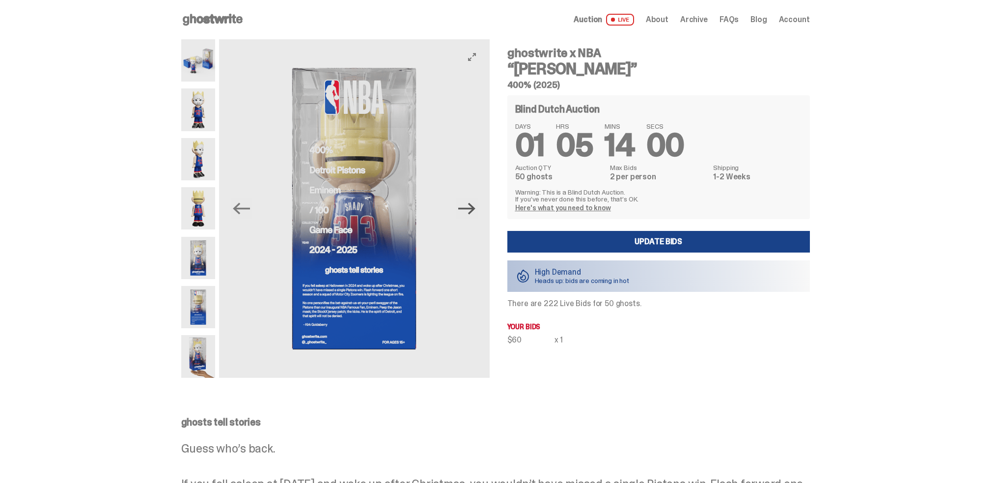
click at [467, 211] on icon "Next" at bounding box center [466, 208] width 17 height 17
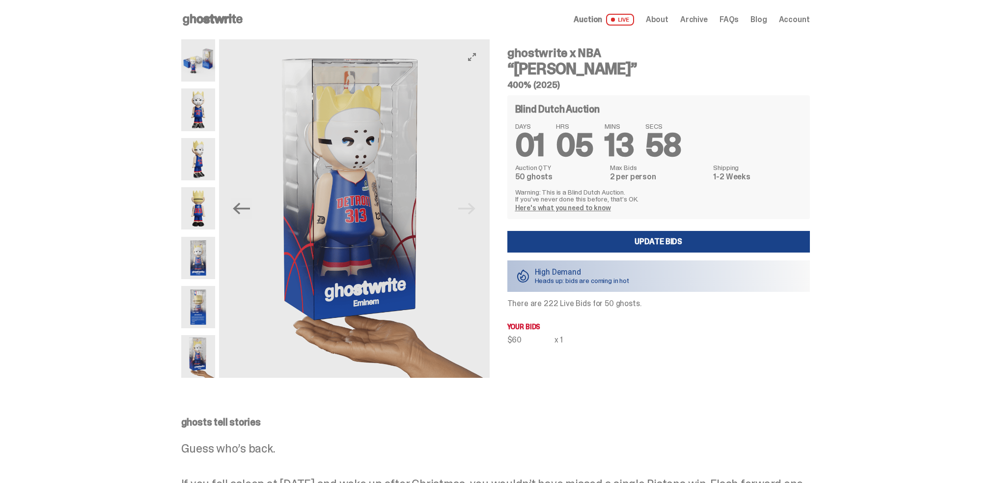
click at [467, 211] on img at bounding box center [354, 208] width 271 height 339
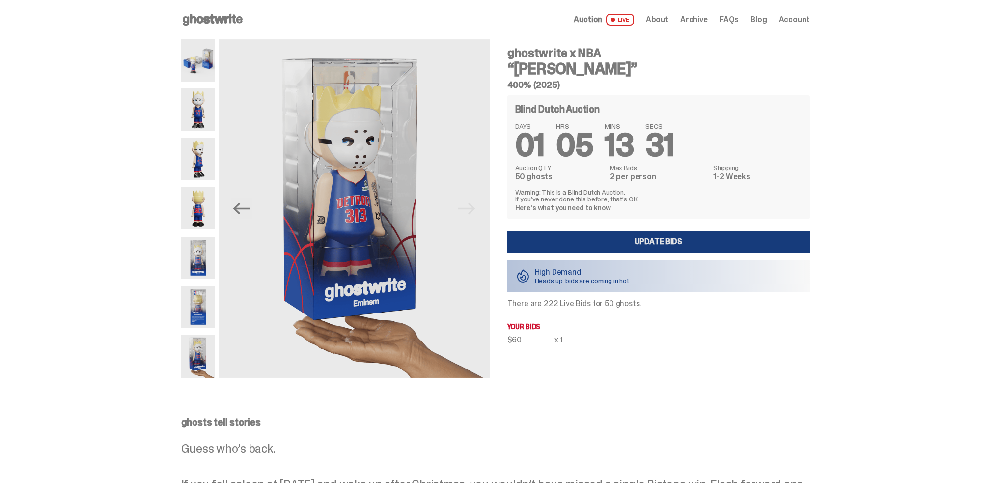
click at [544, 244] on link "Update Bids" at bounding box center [659, 242] width 303 height 22
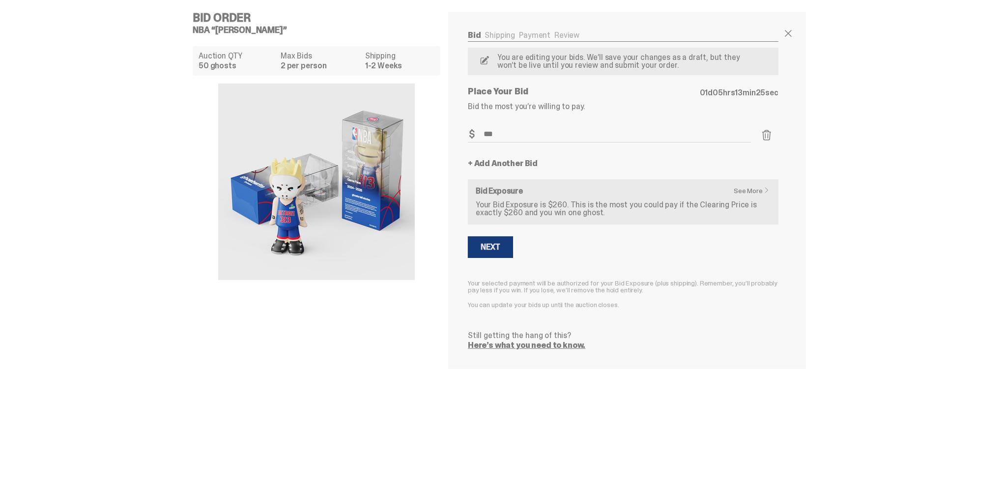
type input "***"
click at [504, 251] on button "Next" at bounding box center [490, 247] width 45 height 22
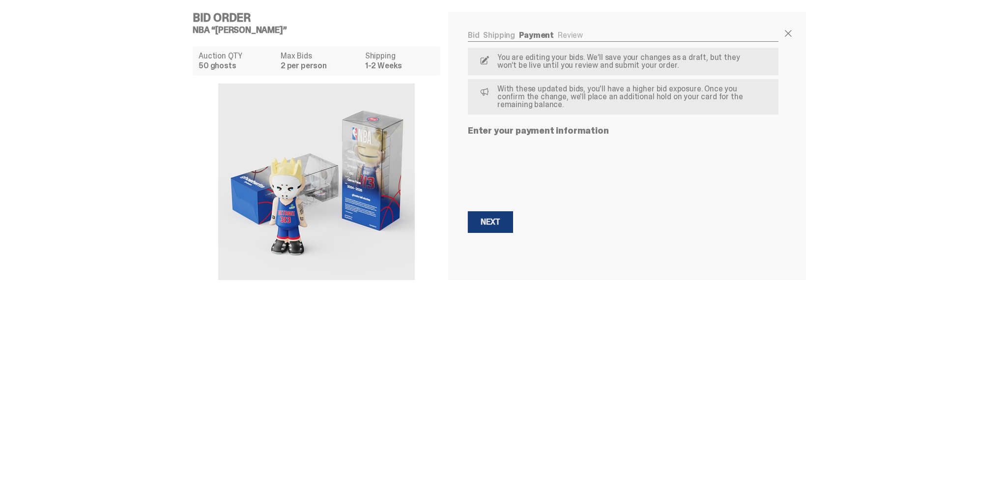
click at [498, 227] on button "Next Next" at bounding box center [490, 222] width 45 height 22
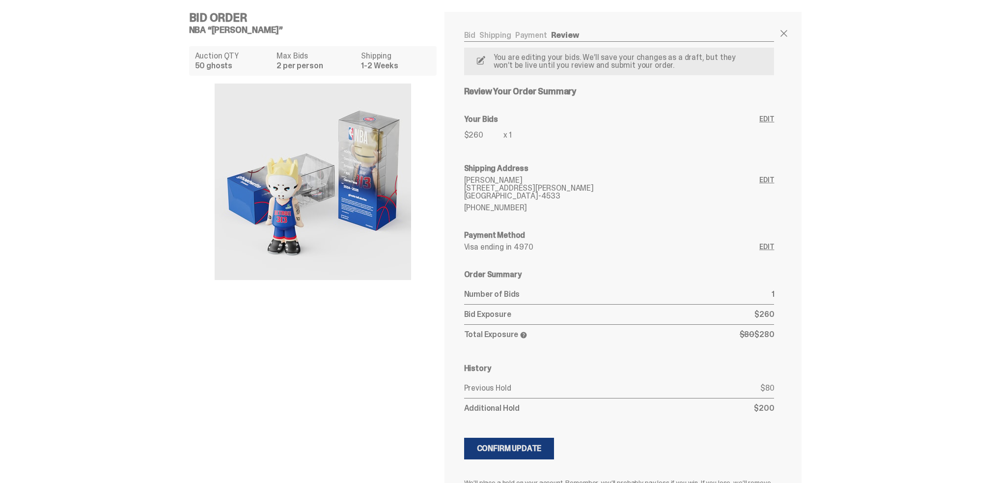
click at [537, 452] on div "Confirm Update" at bounding box center [509, 449] width 65 height 8
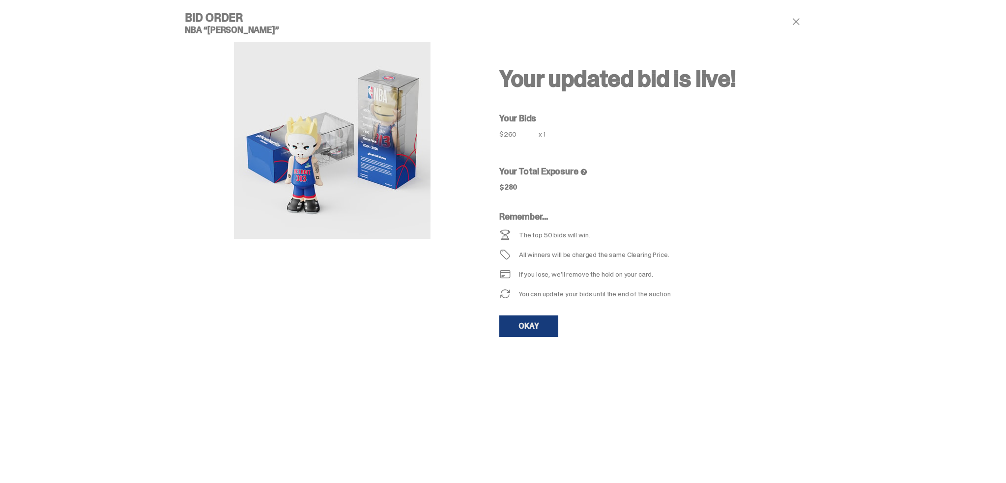
click at [531, 323] on link "OKAY" at bounding box center [528, 326] width 59 height 22
